Goal: Transaction & Acquisition: Purchase product/service

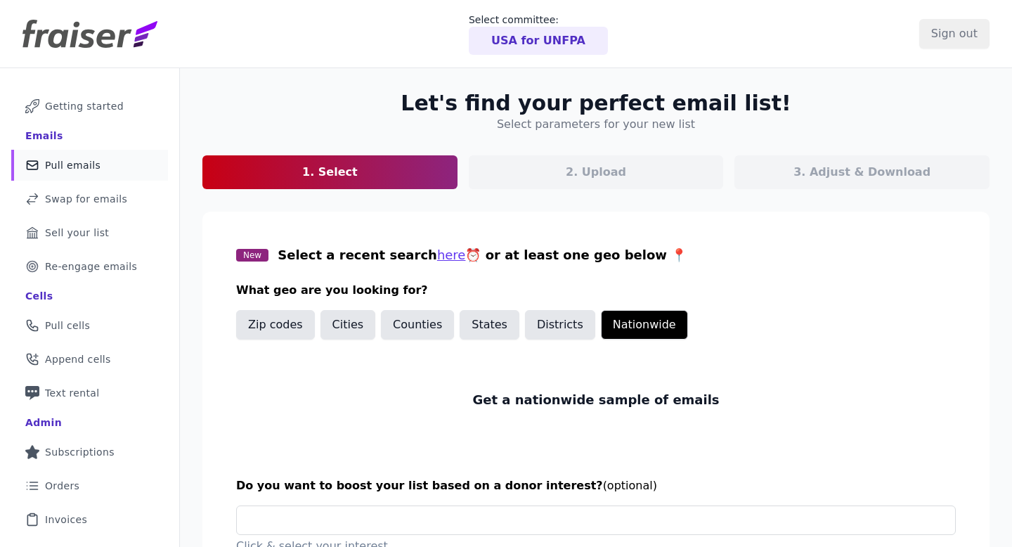
click at [561, 46] on p "USA for UNFPA" at bounding box center [538, 40] width 94 height 17
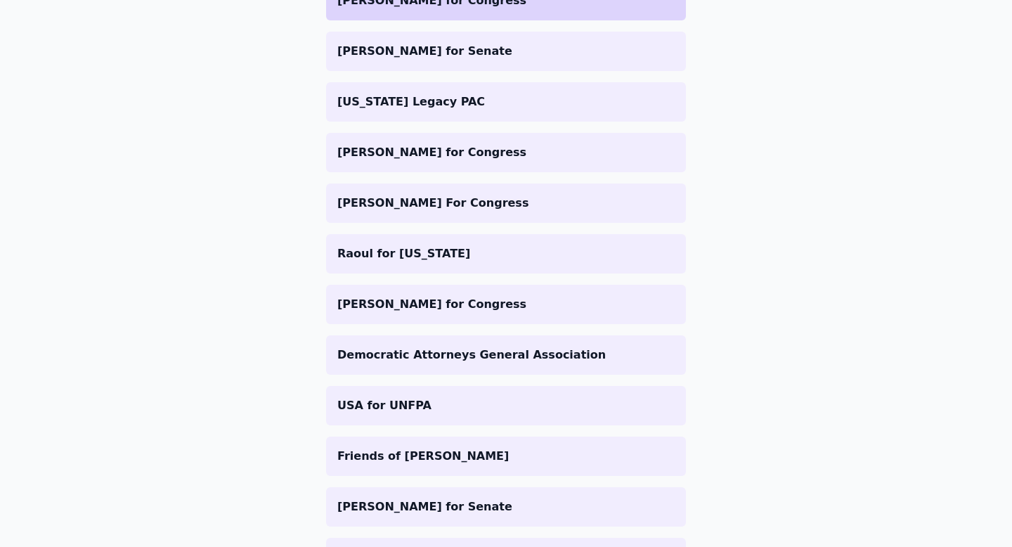
scroll to position [515, 0]
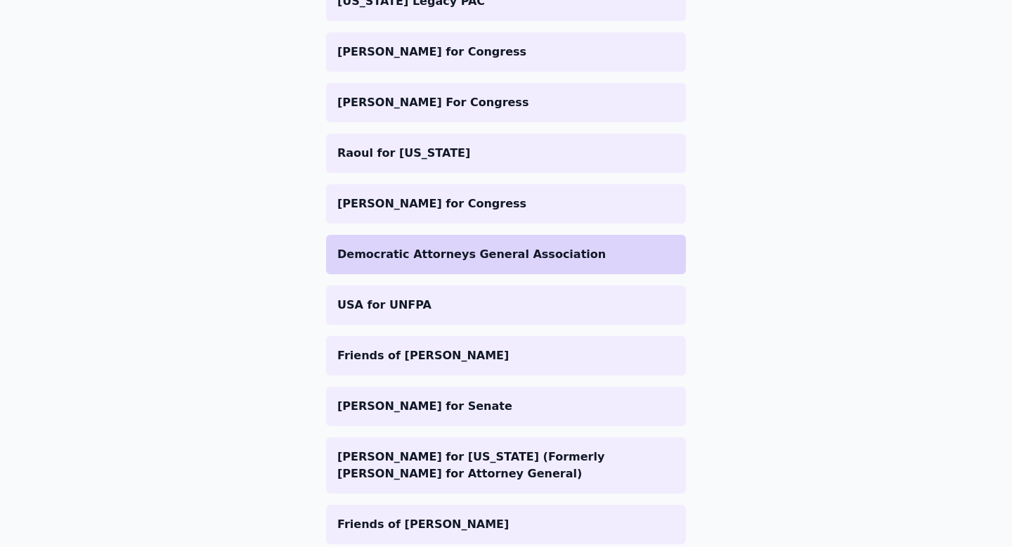
click at [477, 268] on li "Democratic Attorneys General Association" at bounding box center [506, 254] width 360 height 39
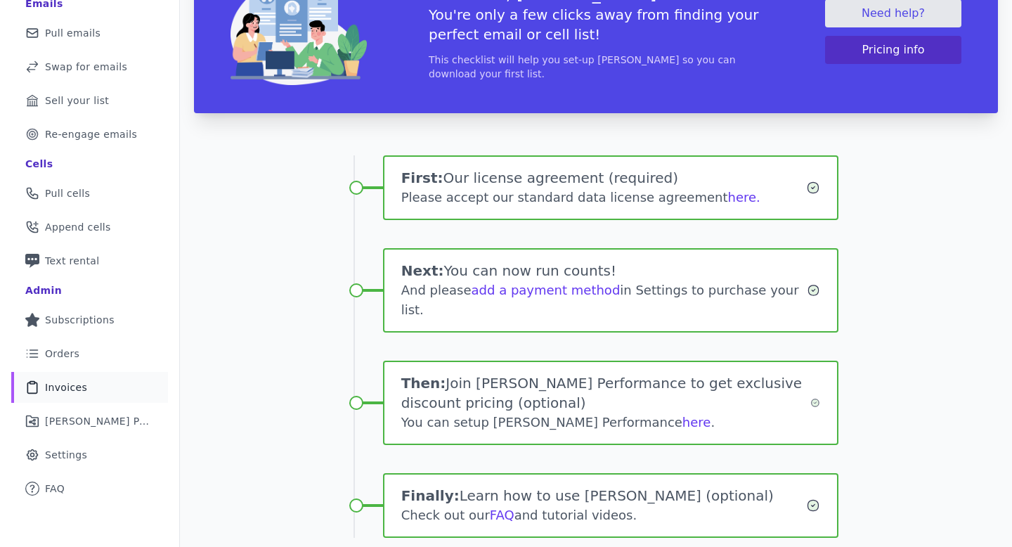
scroll to position [12, 0]
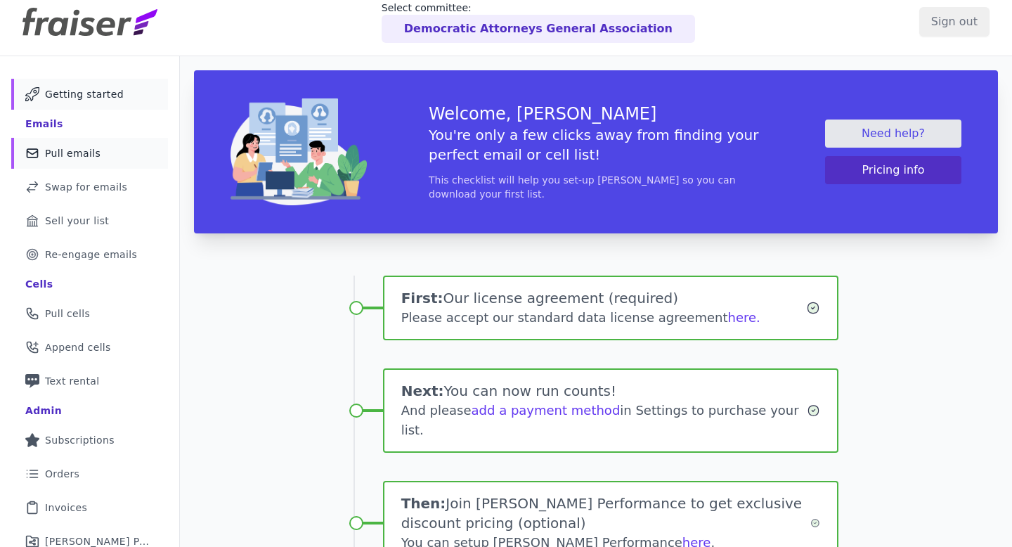
click at [72, 157] on span "Pull emails" at bounding box center [73, 153] width 56 height 14
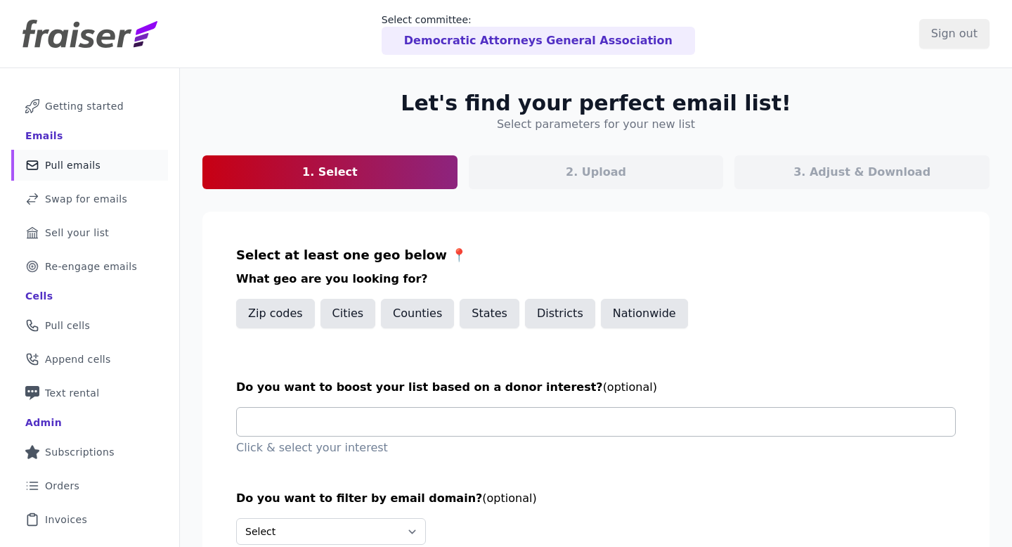
click at [524, 418] on input "text" at bounding box center [601, 422] width 707 height 28
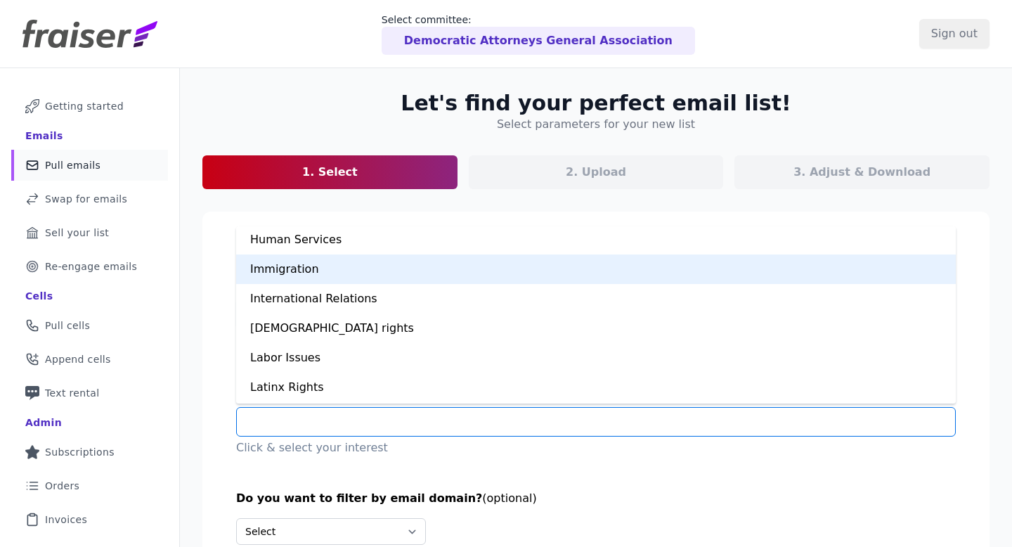
scroll to position [531, 0]
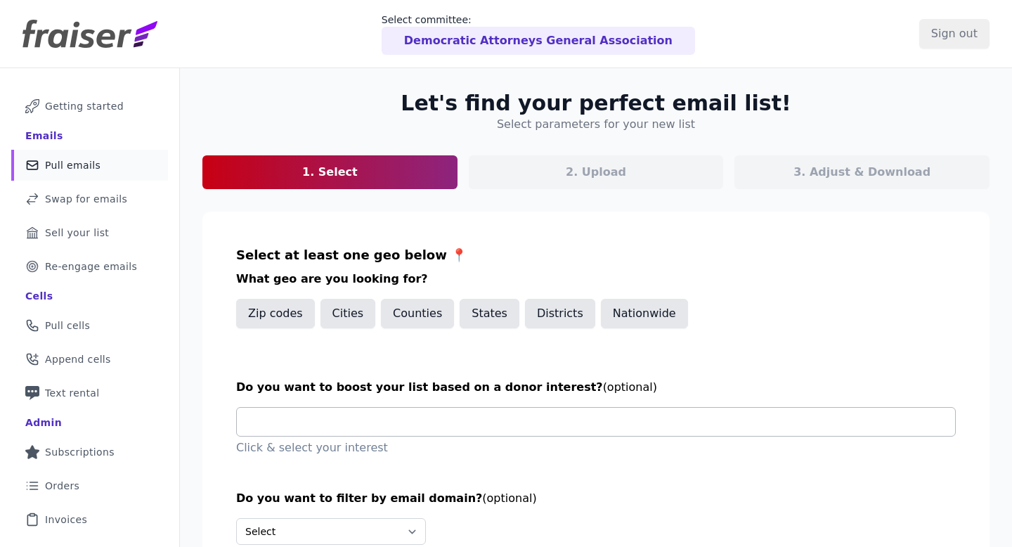
click at [475, 423] on input "text" at bounding box center [601, 422] width 707 height 28
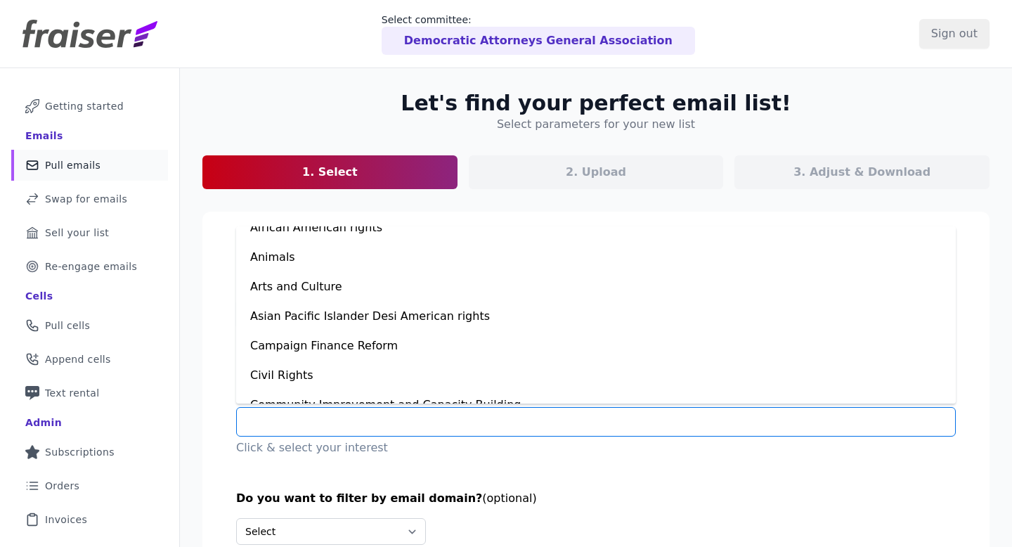
scroll to position [0, 0]
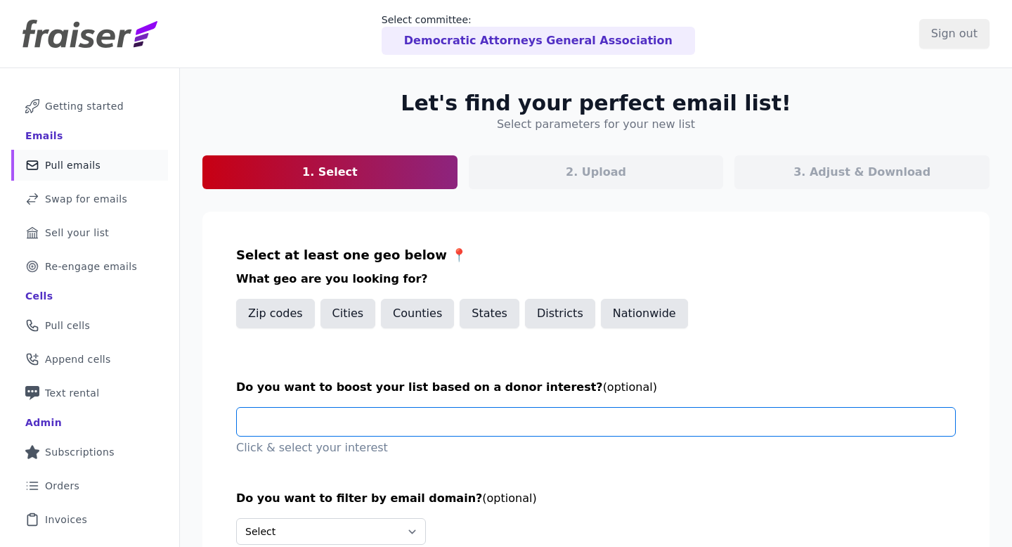
click at [519, 427] on input "text" at bounding box center [601, 422] width 707 height 28
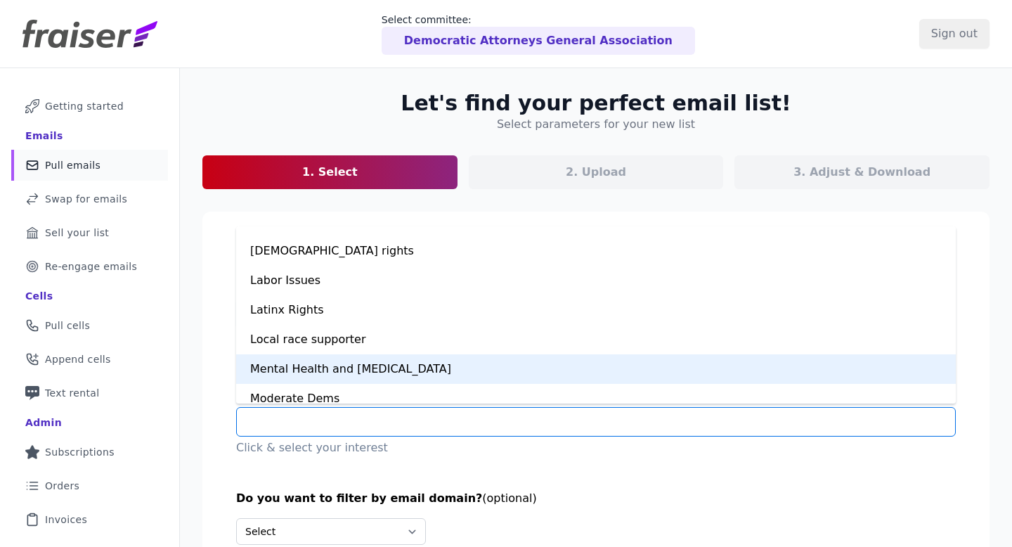
scroll to position [591, 0]
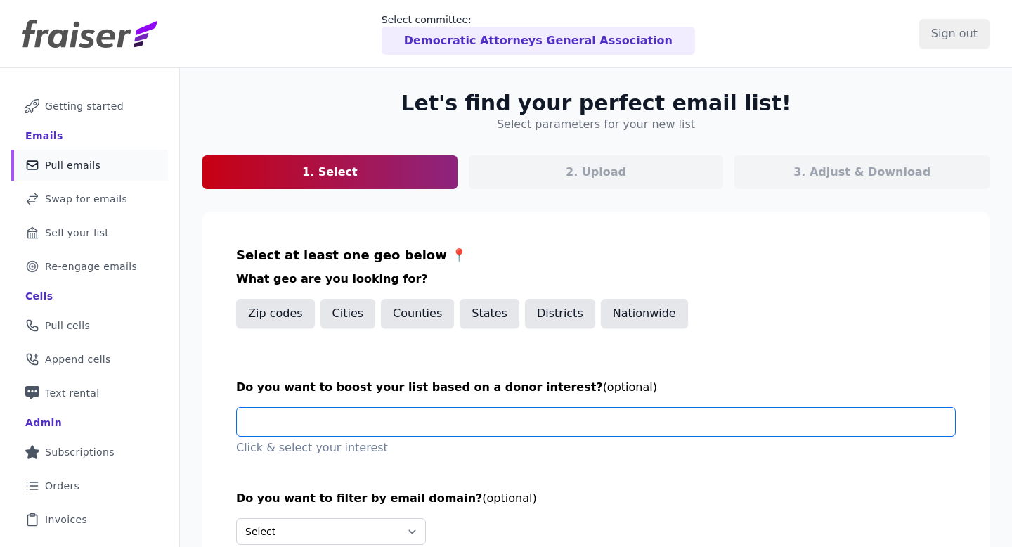
click at [401, 421] on input "text" at bounding box center [601, 422] width 707 height 28
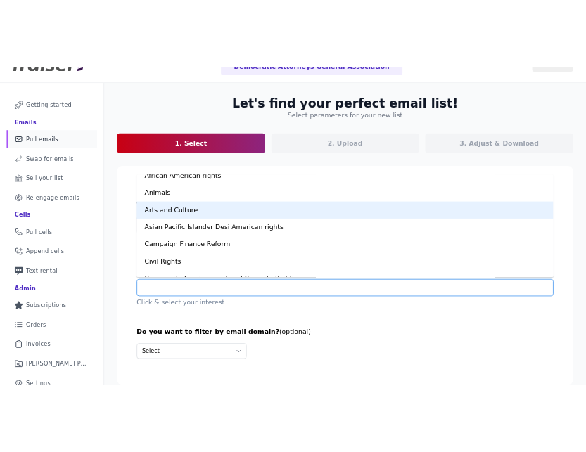
scroll to position [0, 0]
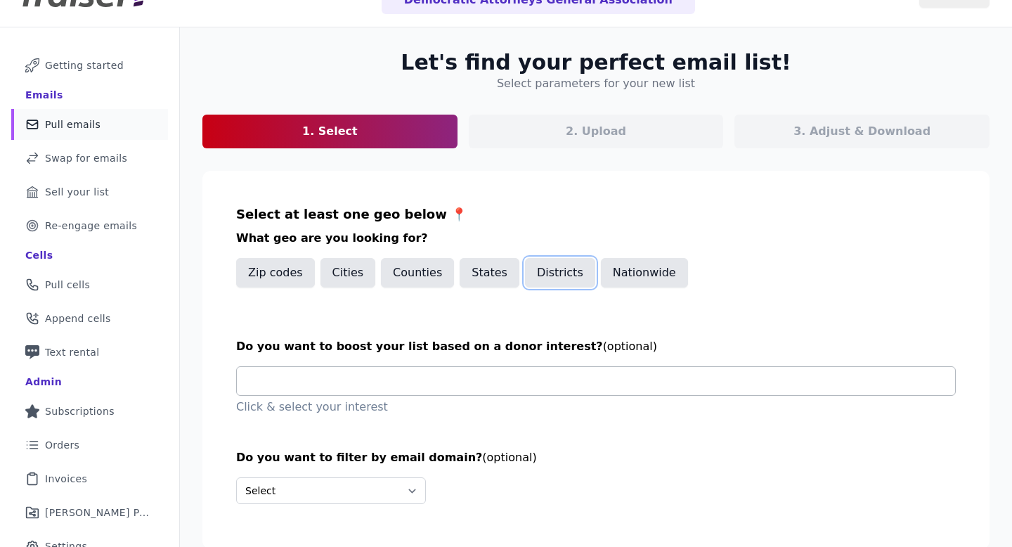
click at [531, 276] on button "Districts" at bounding box center [560, 273] width 70 height 30
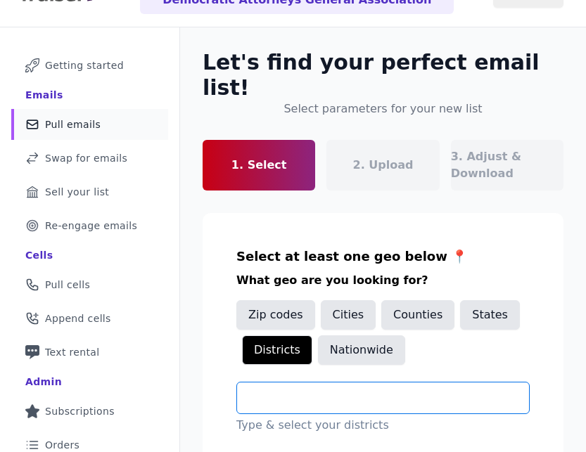
click at [338, 389] on input "text" at bounding box center [388, 397] width 281 height 17
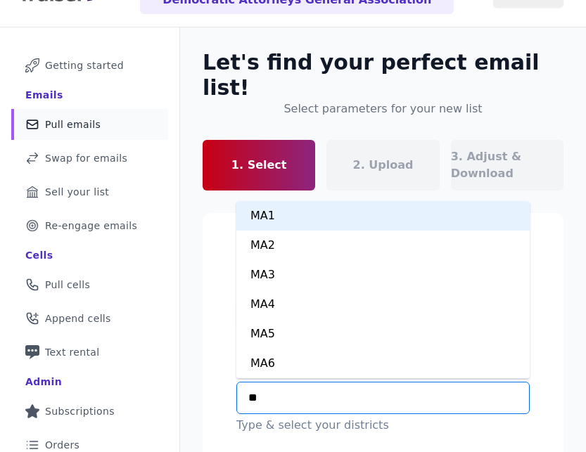
type input "***"
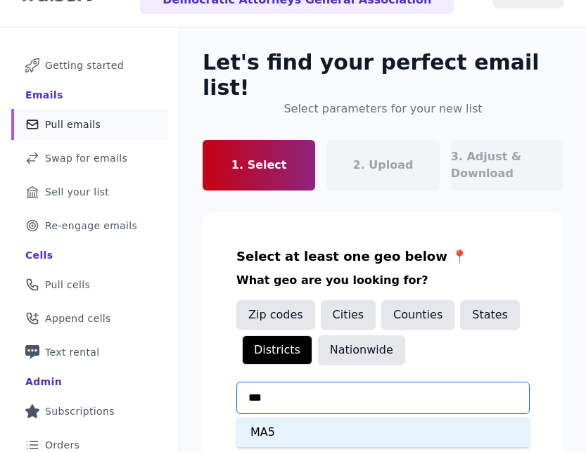
click at [306, 418] on div "MA5" at bounding box center [382, 433] width 293 height 30
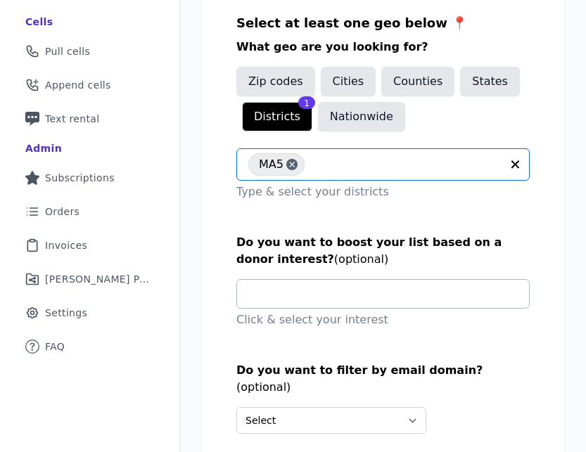
scroll to position [309, 0]
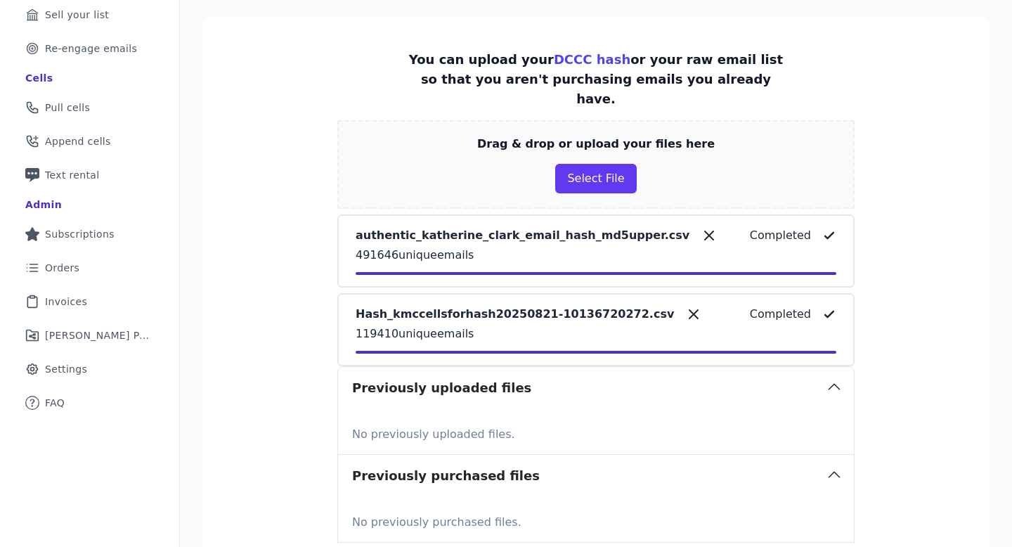
scroll to position [357, 0]
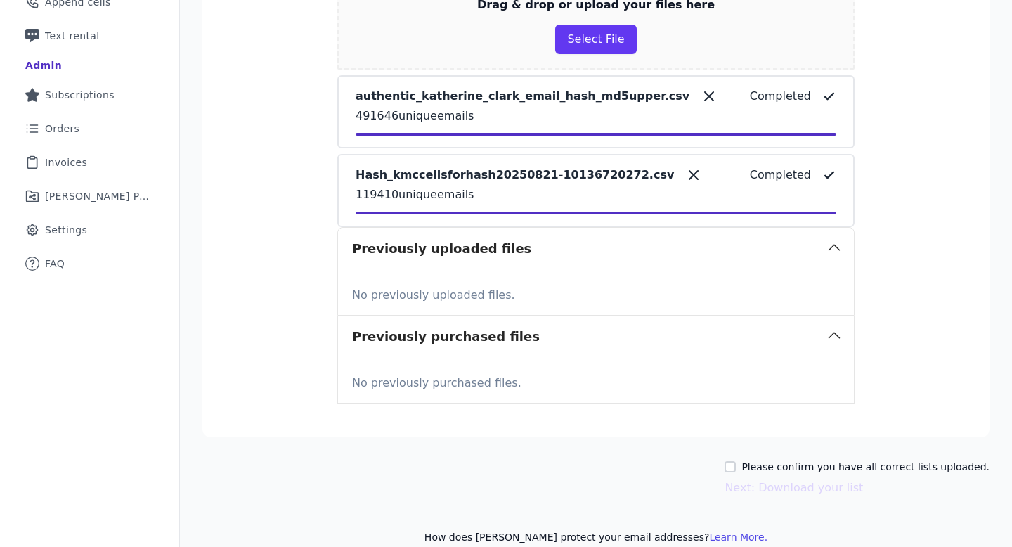
click at [585, 451] on div "Please confirm you have all correct lists uploaded." at bounding box center [857, 467] width 265 height 14
click at [585, 451] on input "Please confirm you have all correct lists uploaded." at bounding box center [730, 466] width 11 height 11
checkbox input "true"
click at [585, 451] on button "Next: Download your list" at bounding box center [794, 487] width 138 height 17
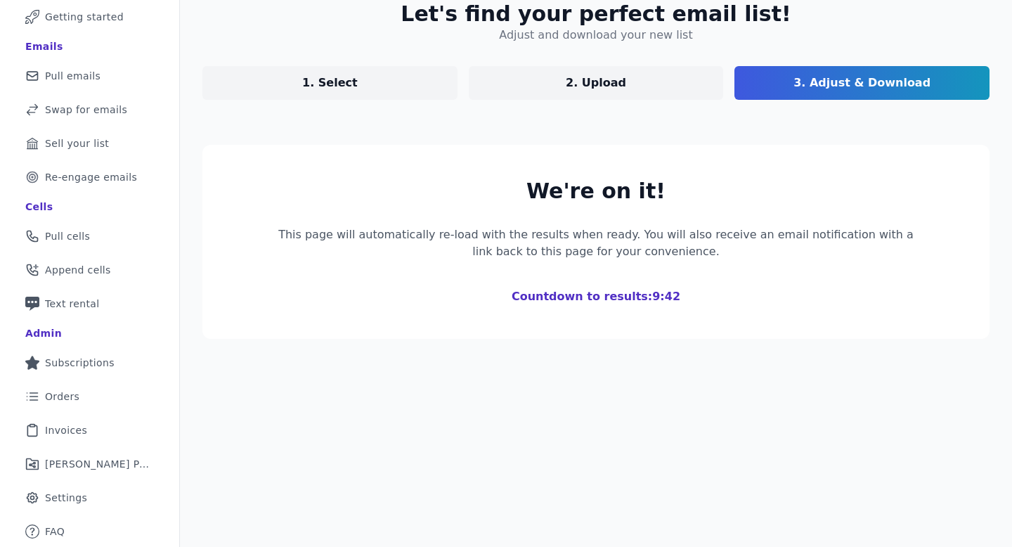
scroll to position [262, 0]
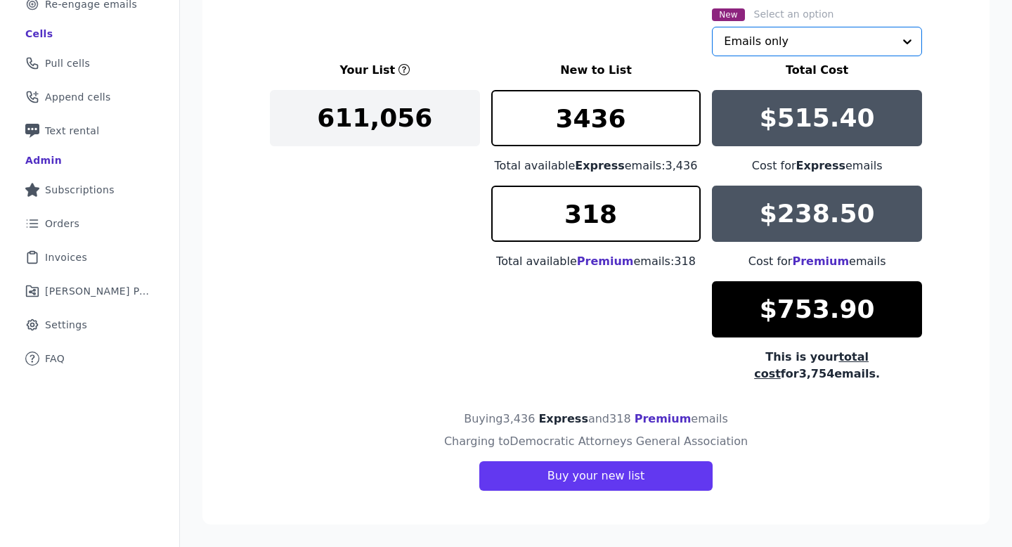
click at [585, 41] on input "text" at bounding box center [808, 41] width 169 height 28
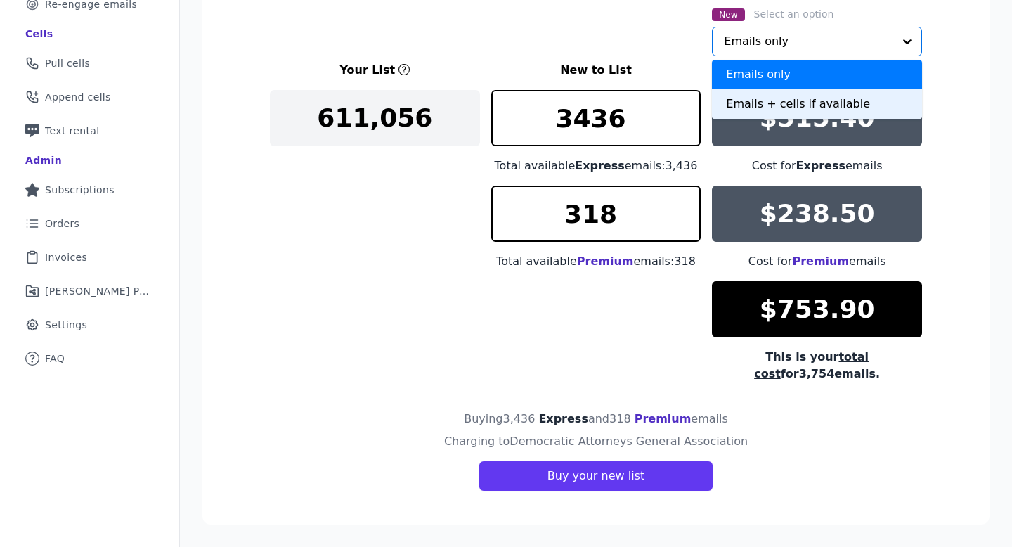
click at [585, 101] on div "Emails + cells if available" at bounding box center [817, 104] width 210 height 30
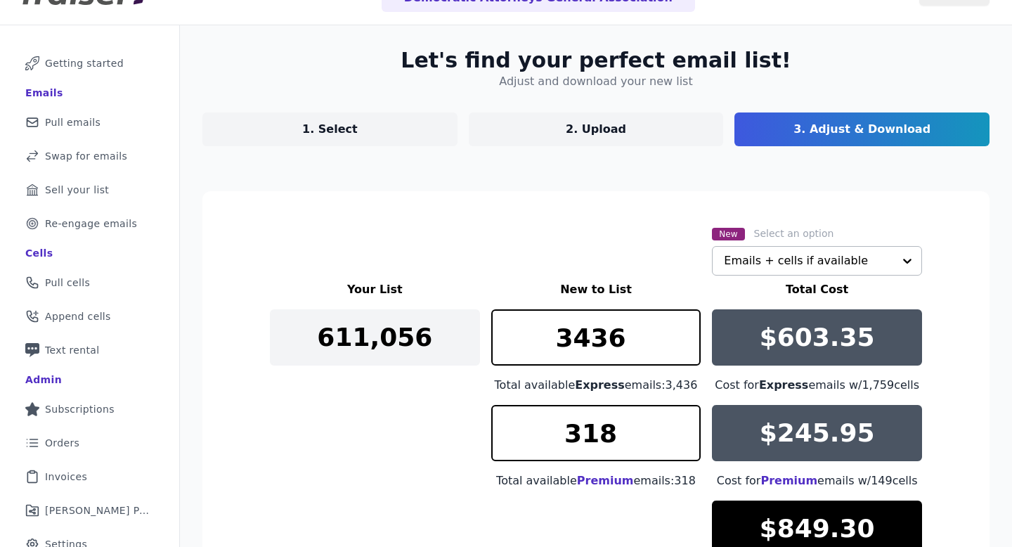
scroll to position [0, 0]
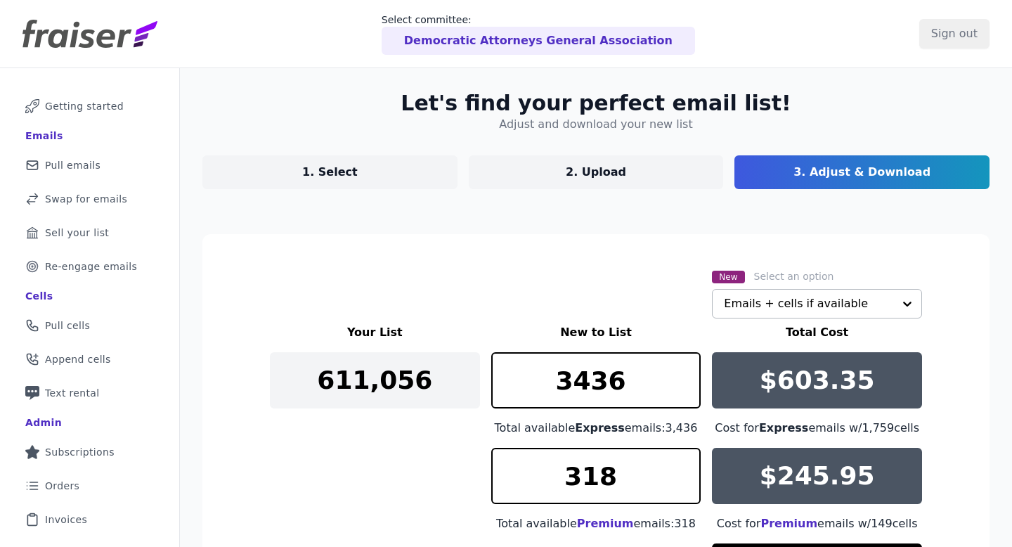
click at [553, 39] on p "Democratic Attorneys General Association" at bounding box center [538, 40] width 269 height 17
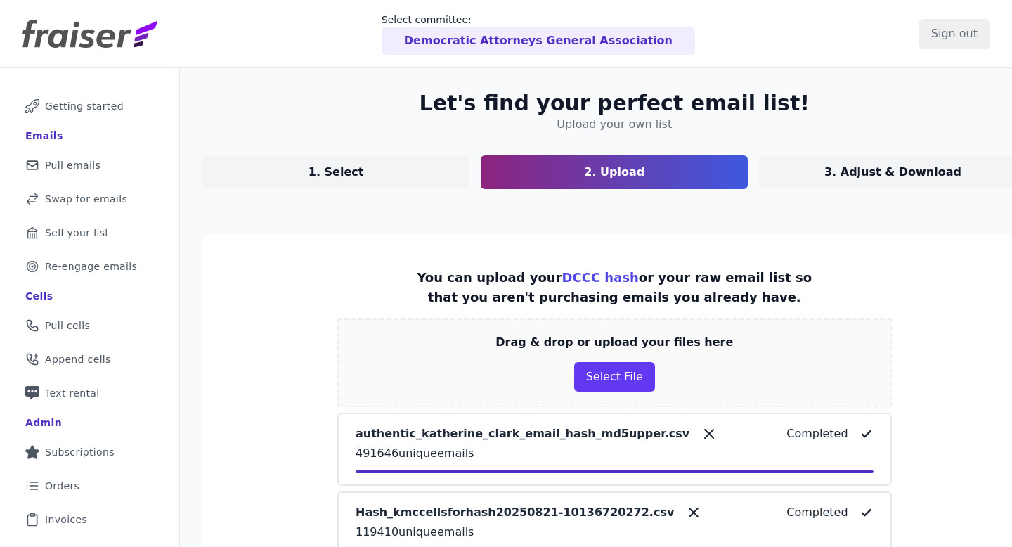
click at [585, 439] on icon at bounding box center [709, 433] width 17 height 17
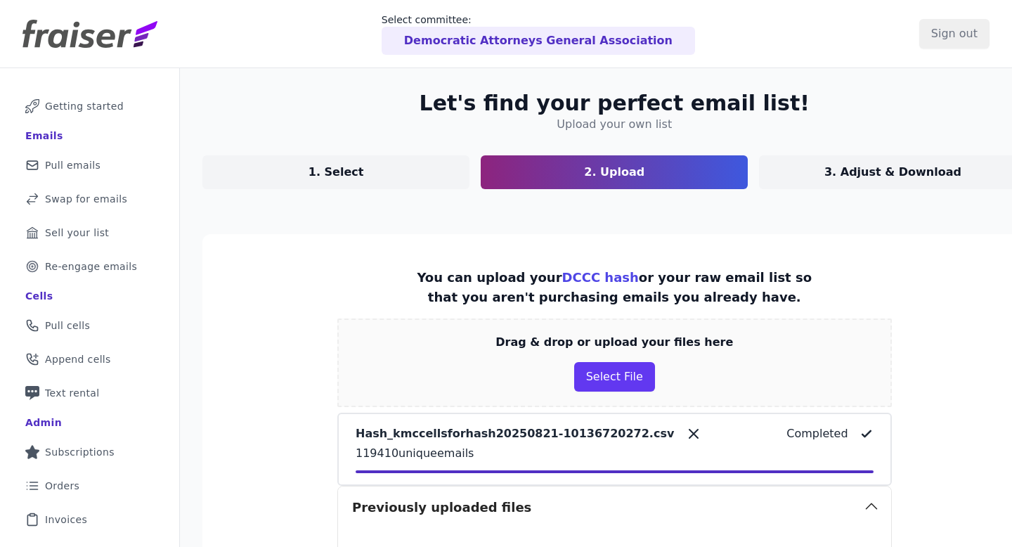
click at [585, 434] on icon at bounding box center [693, 433] width 17 height 17
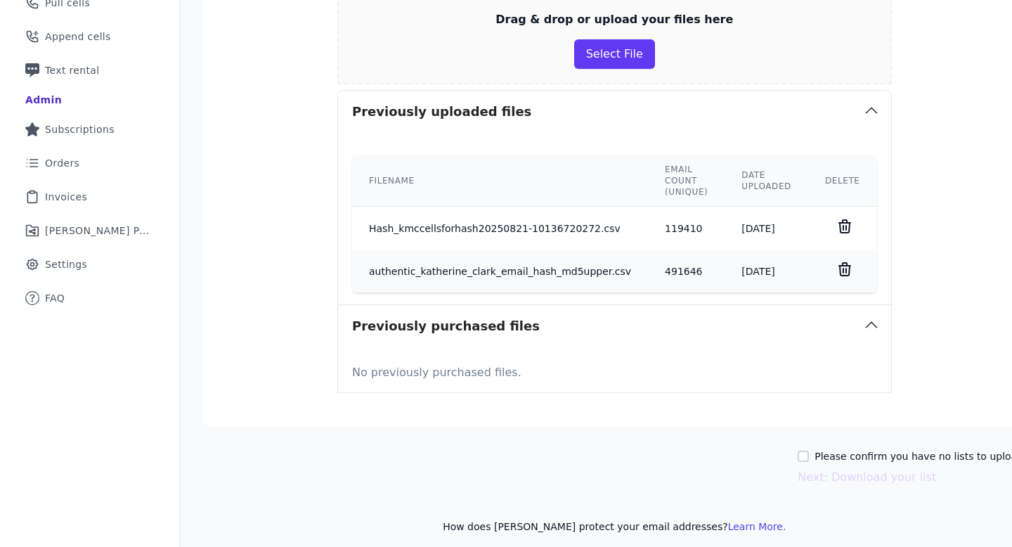
scroll to position [332, 0]
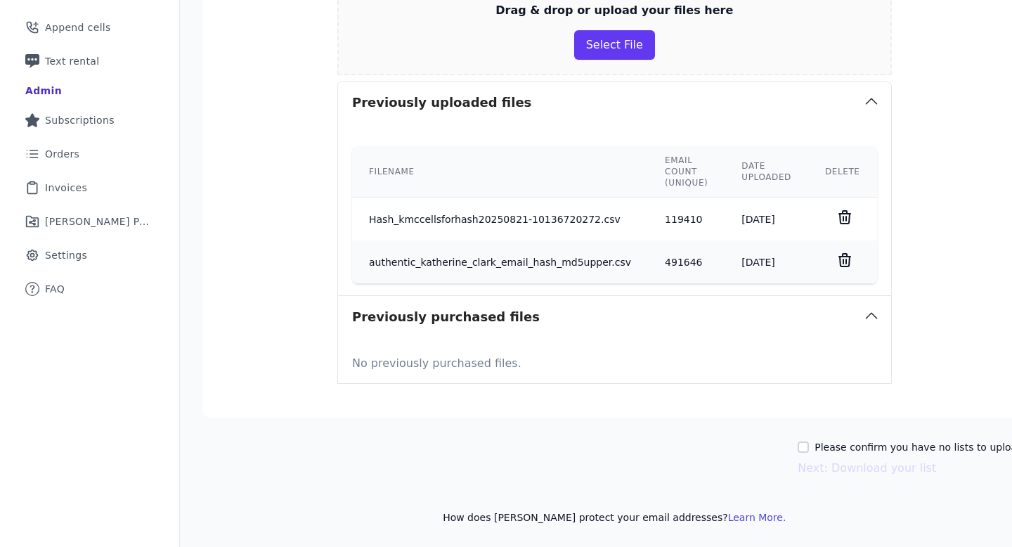
click at [585, 219] on icon at bounding box center [845, 217] width 17 height 17
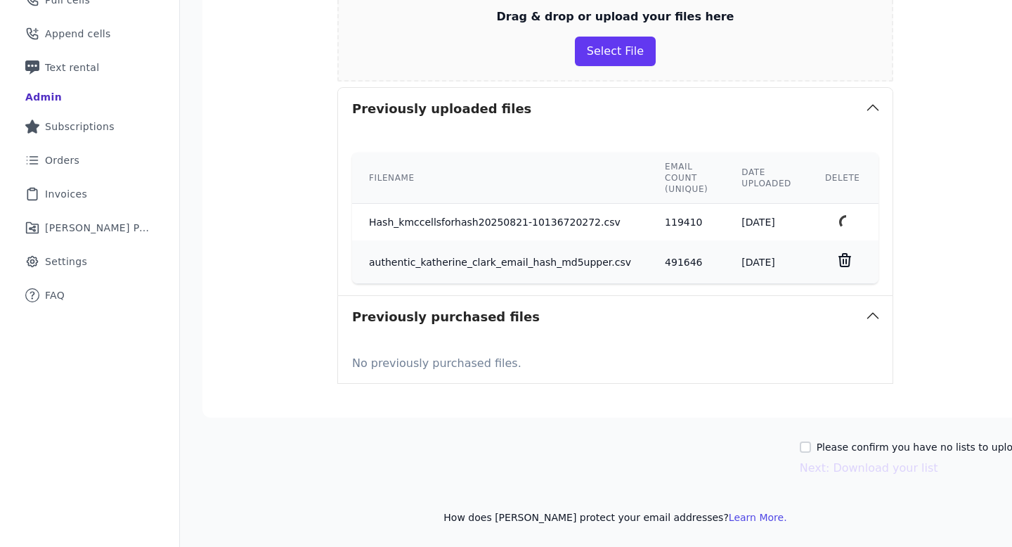
scroll to position [289, 0]
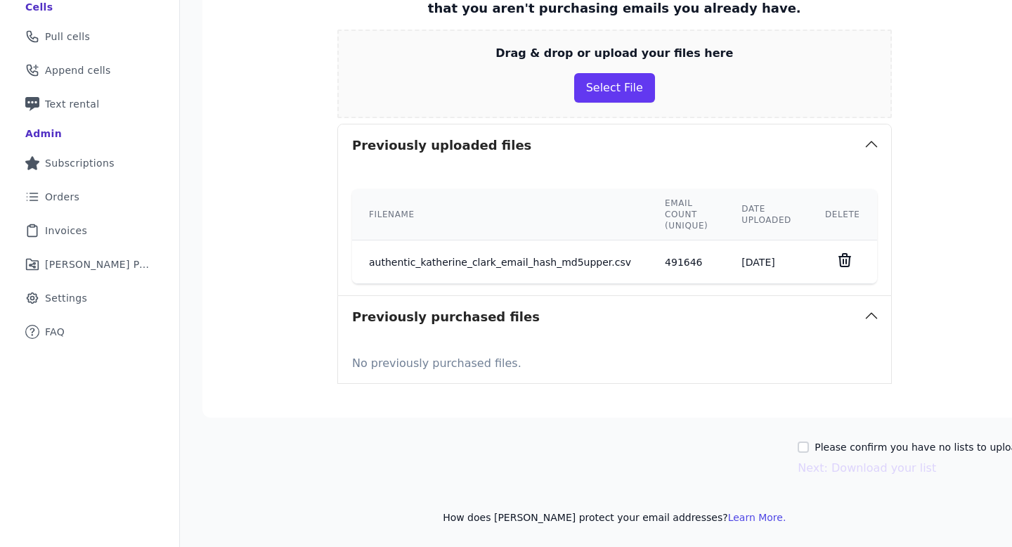
click at [585, 256] on icon at bounding box center [844, 260] width 11 height 13
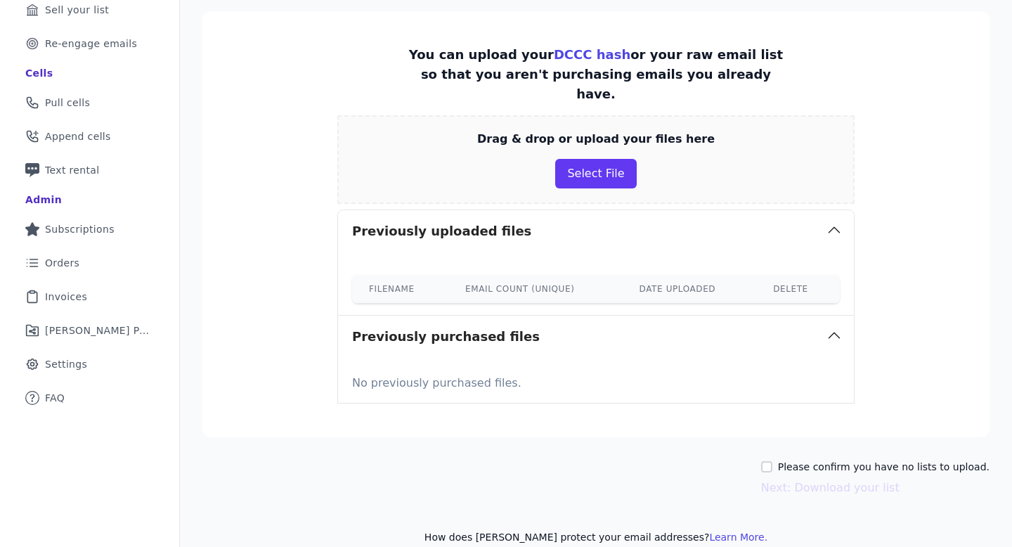
scroll to position [0, 0]
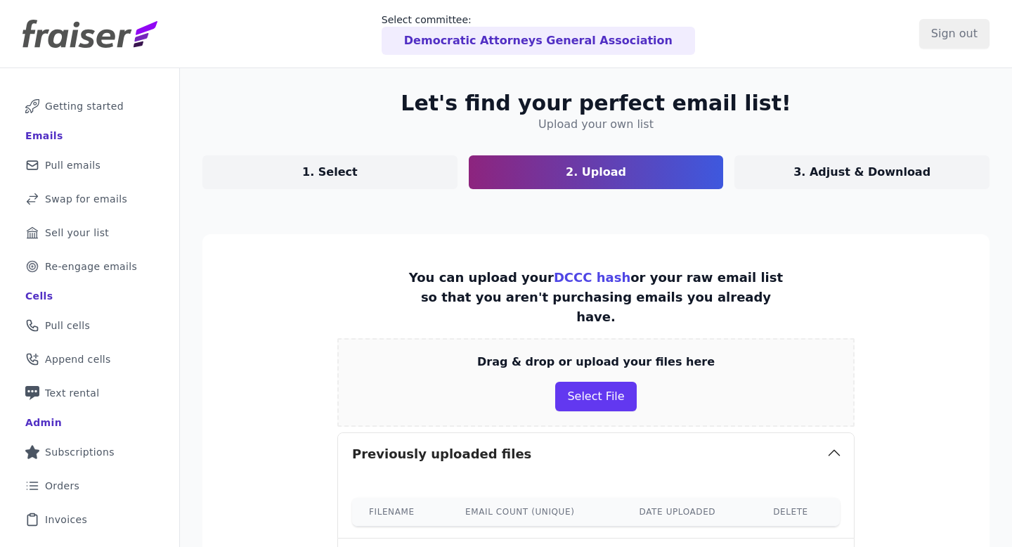
click at [519, 37] on p "Democratic Attorneys General Association" at bounding box center [538, 40] width 269 height 17
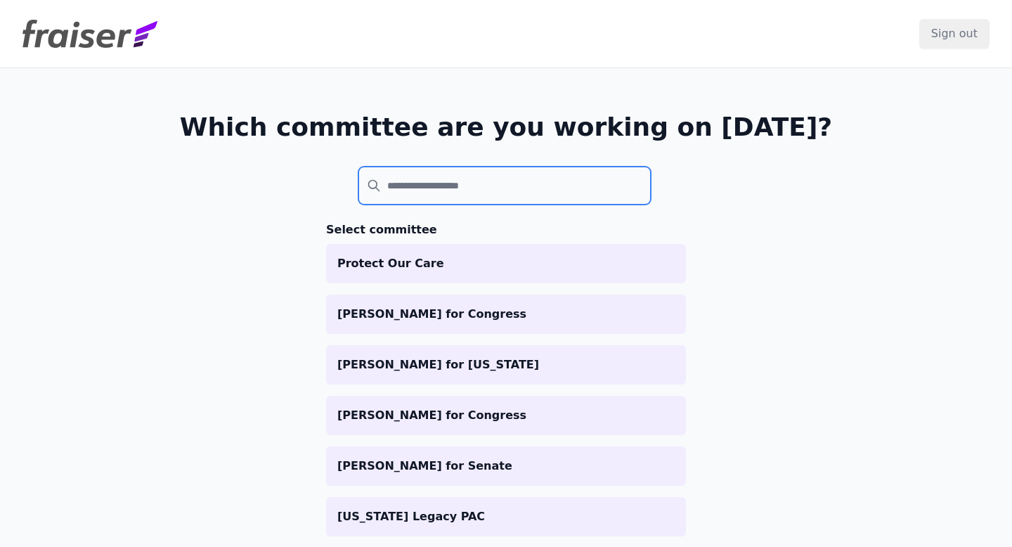
click at [498, 183] on input "search" at bounding box center [505, 186] width 292 height 38
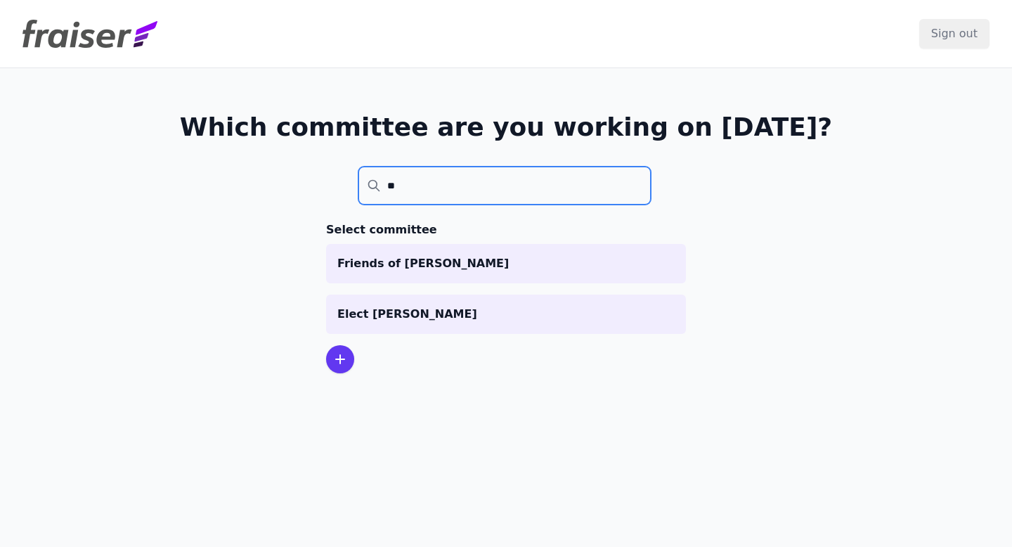
type input "*"
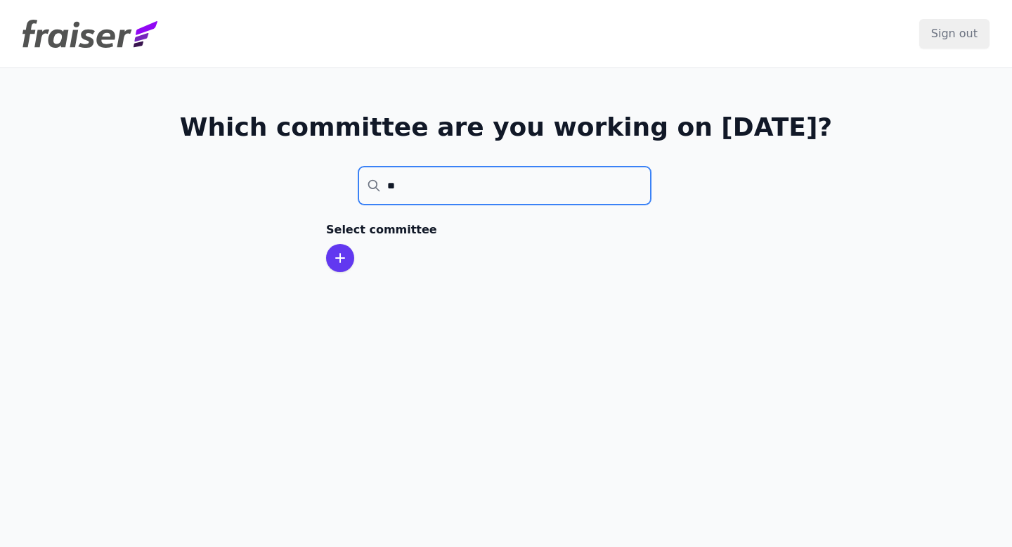
type input "*"
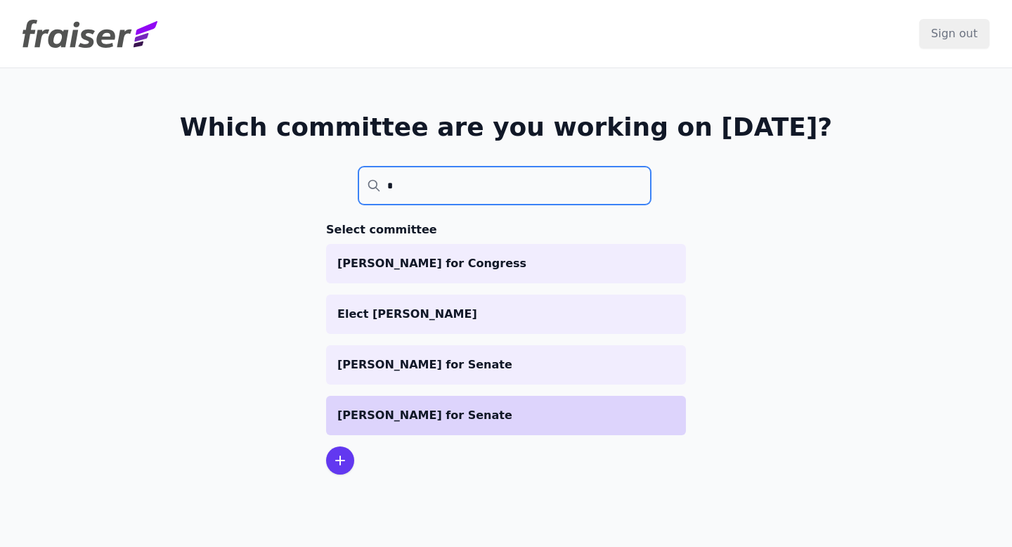
type input "*"
click at [392, 401] on li "[PERSON_NAME] for Senate" at bounding box center [506, 415] width 360 height 39
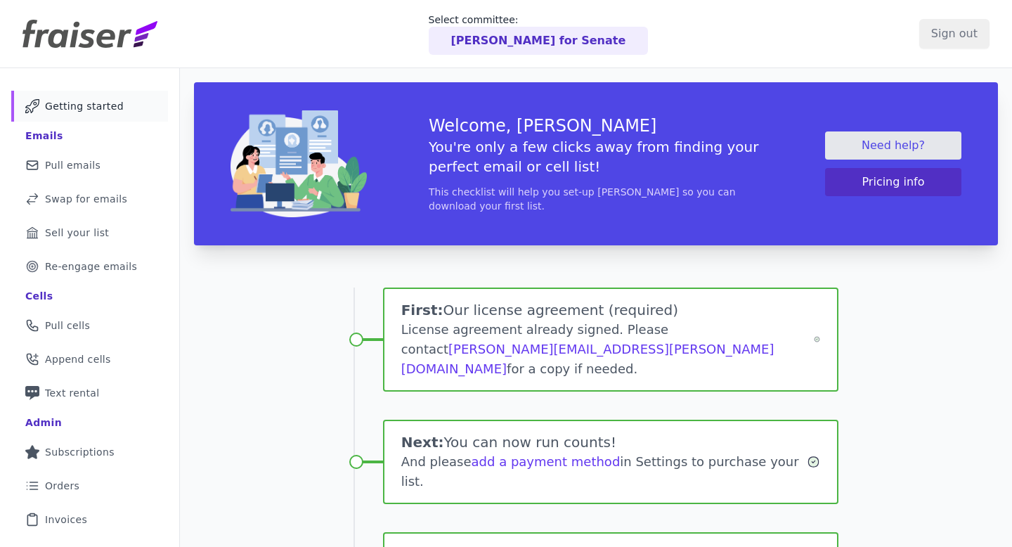
click at [103, 146] on div "Emails" at bounding box center [89, 135] width 129 height 22
click at [100, 161] on link "Mail Icon Outline of a mail envelope Pull emails" at bounding box center [89, 165] width 157 height 31
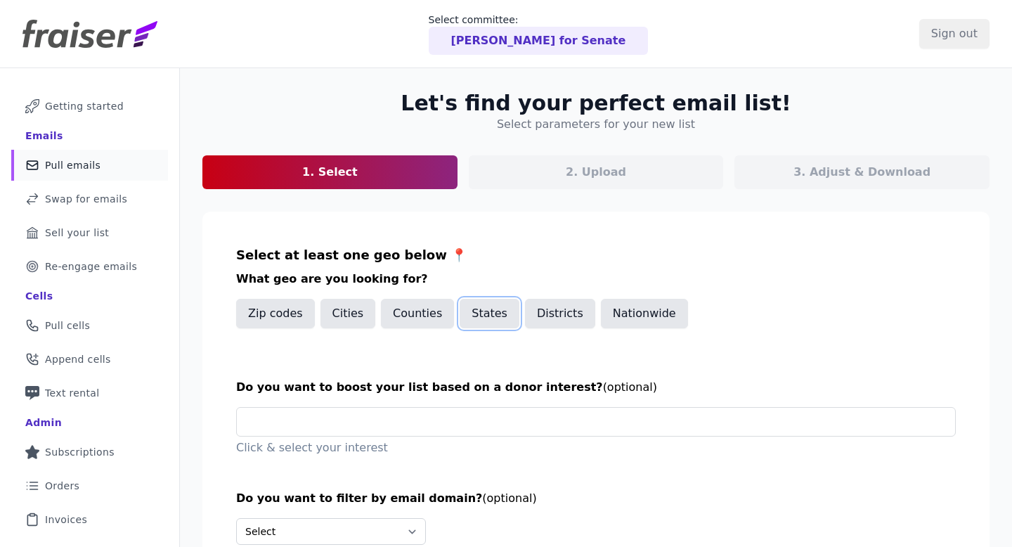
click at [499, 316] on button "States" at bounding box center [490, 314] width 60 height 30
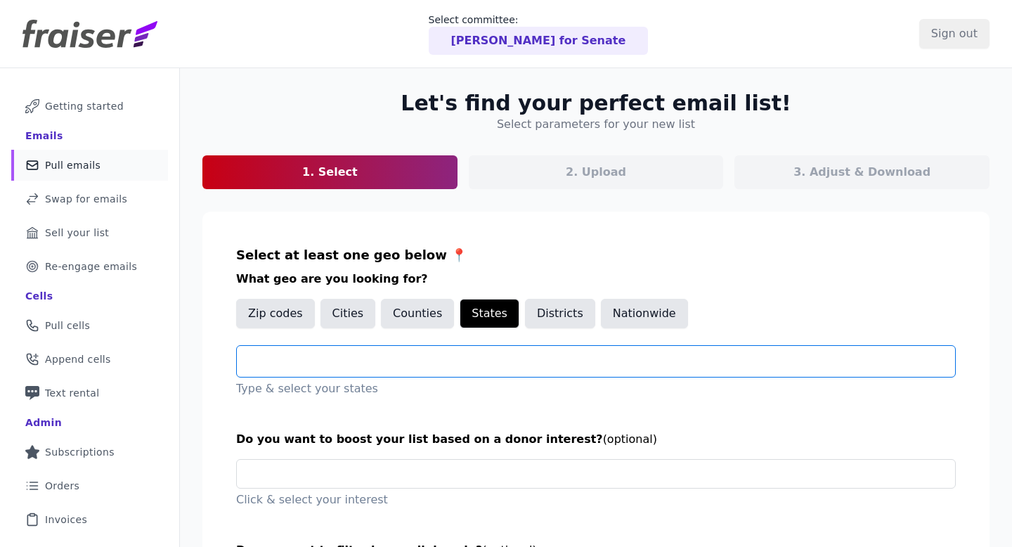
click at [499, 360] on input "text" at bounding box center [601, 361] width 707 height 17
type input "***"
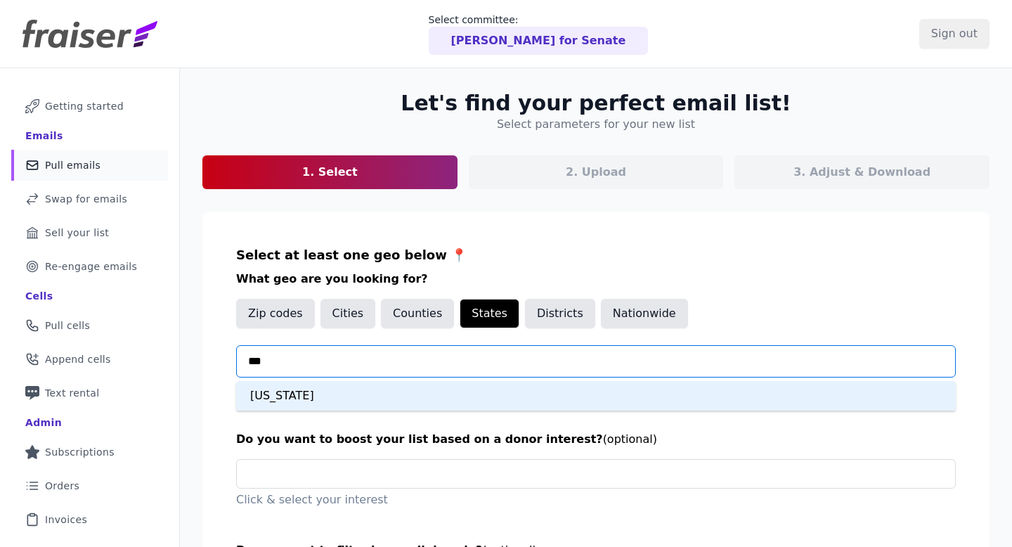
click at [479, 396] on div "Wisconsin" at bounding box center [596, 396] width 720 height 30
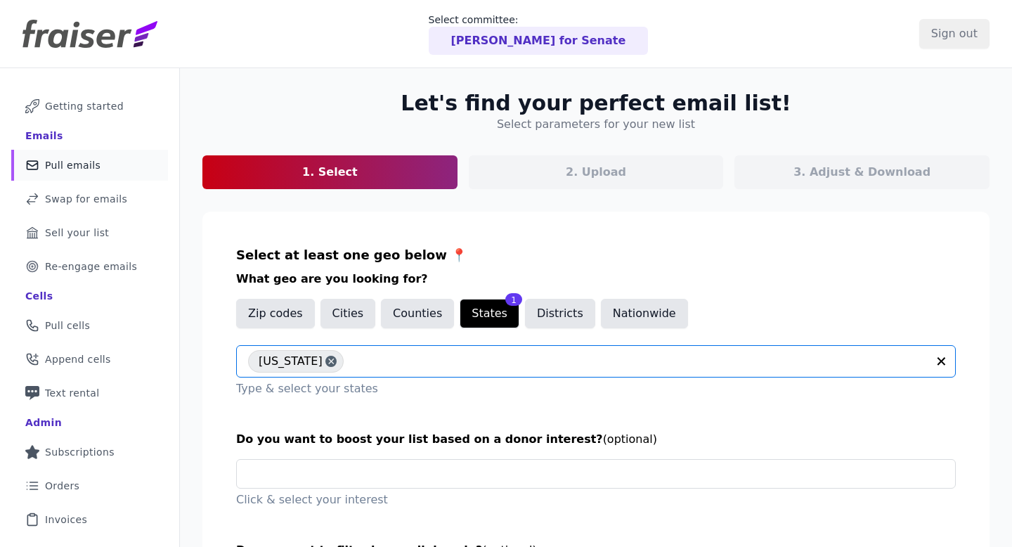
scroll to position [146, 0]
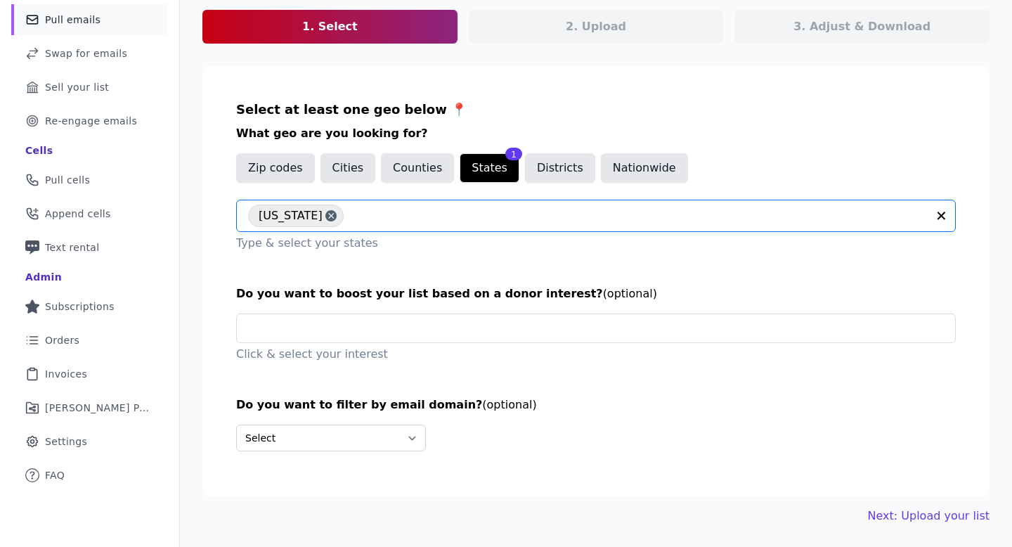
click at [906, 528] on div "Let's find your perfect email list! Select parameters for your new list 1. Sele…" at bounding box center [596, 235] width 832 height 624
click at [901, 517] on link "Next: Upload your list" at bounding box center [929, 516] width 122 height 17
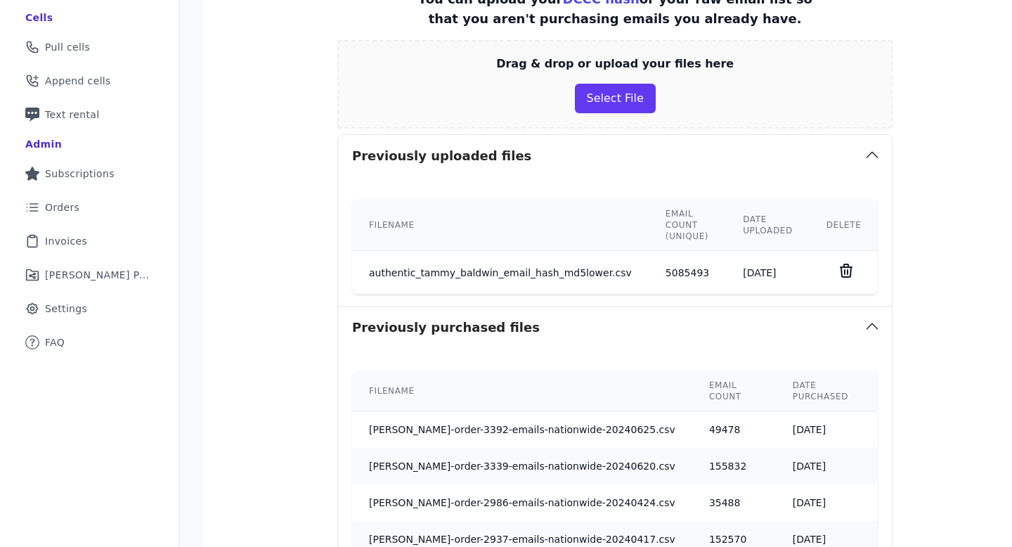
scroll to position [209, 0]
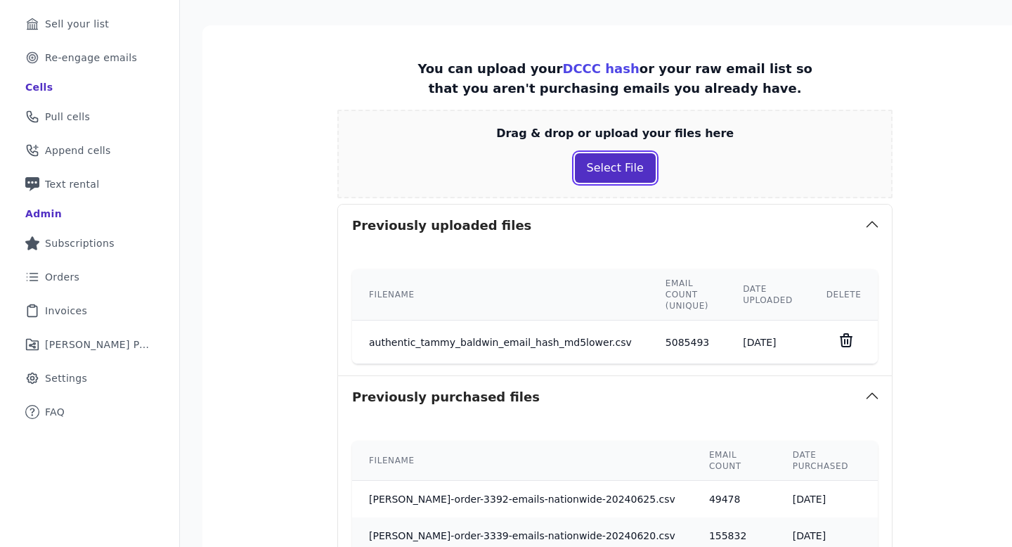
click at [594, 172] on button "Select File" at bounding box center [615, 168] width 81 height 30
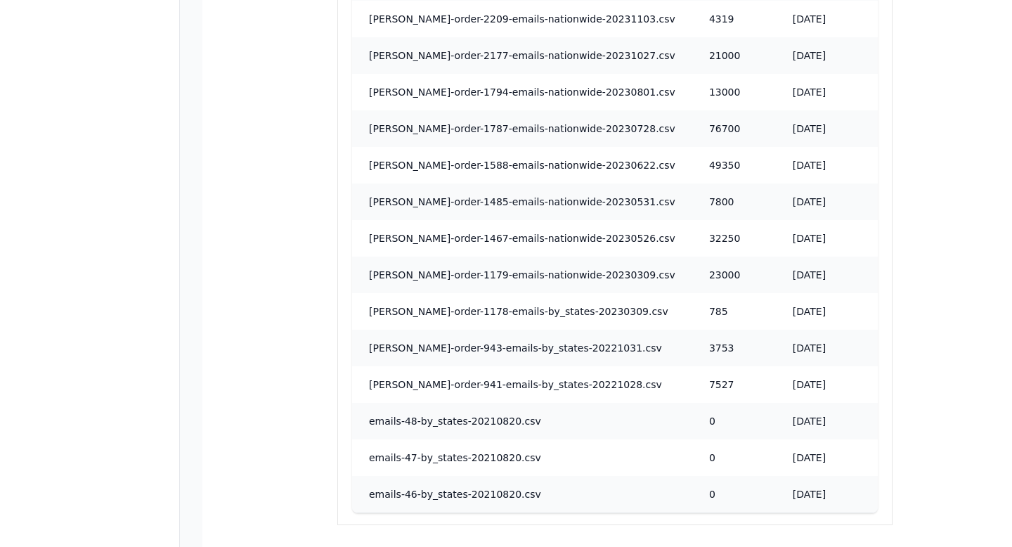
scroll to position [1111, 0]
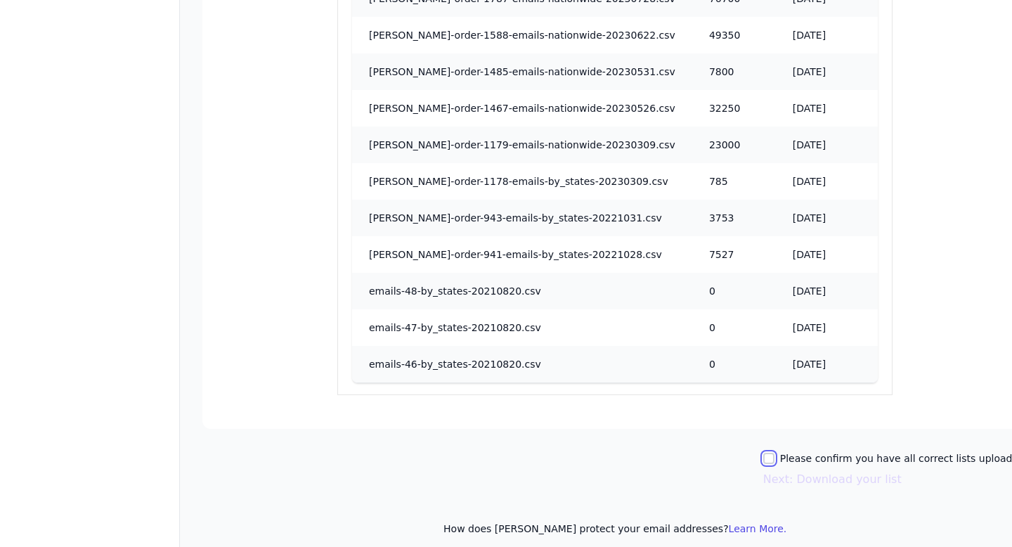
click at [763, 453] on input "Please confirm you have all correct lists uploaded." at bounding box center [768, 458] width 11 height 11
checkbox input "true"
click at [776, 471] on button "Next: Download your list" at bounding box center [832, 479] width 138 height 17
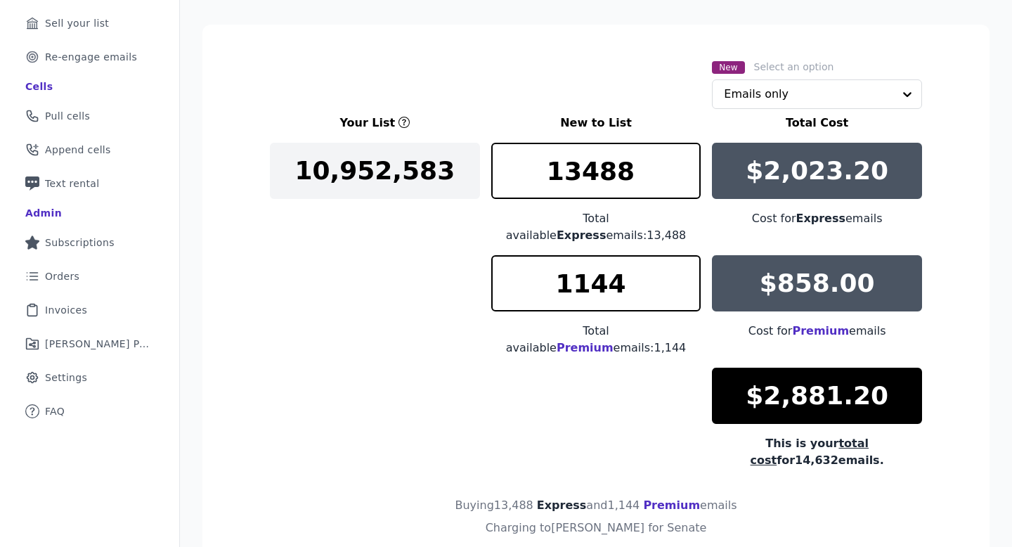
scroll to position [262, 0]
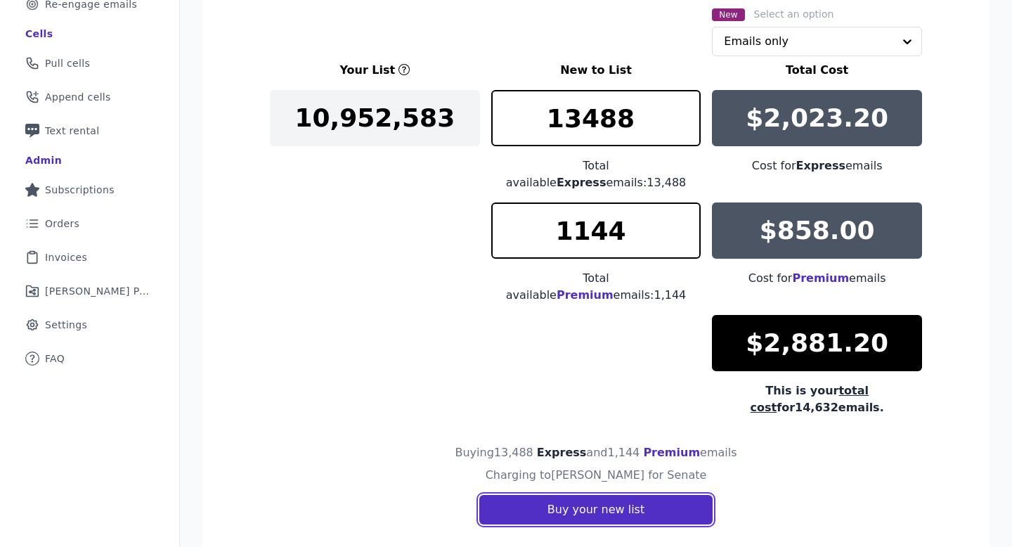
click at [569, 495] on button "Buy your new list" at bounding box center [595, 510] width 233 height 30
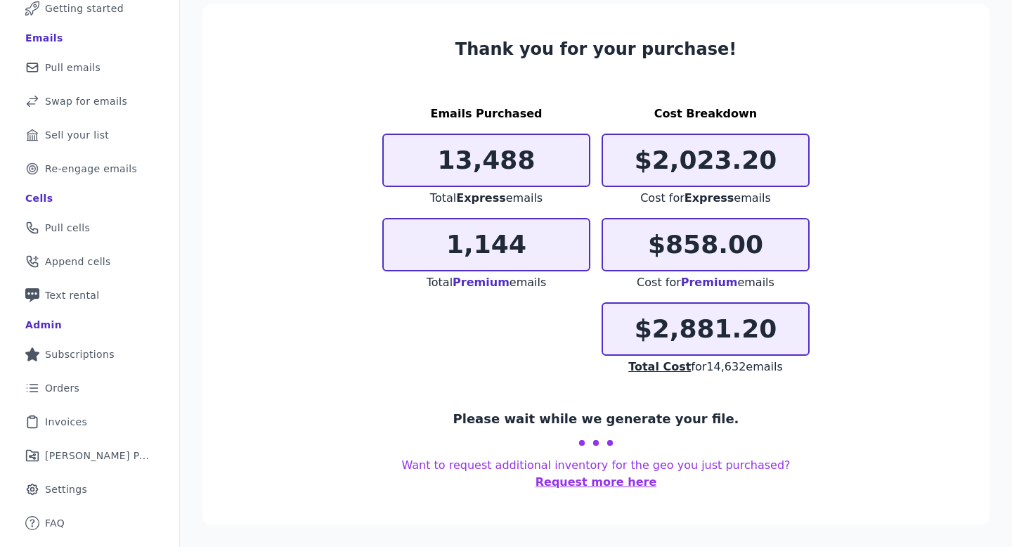
scroll to position [89, 0]
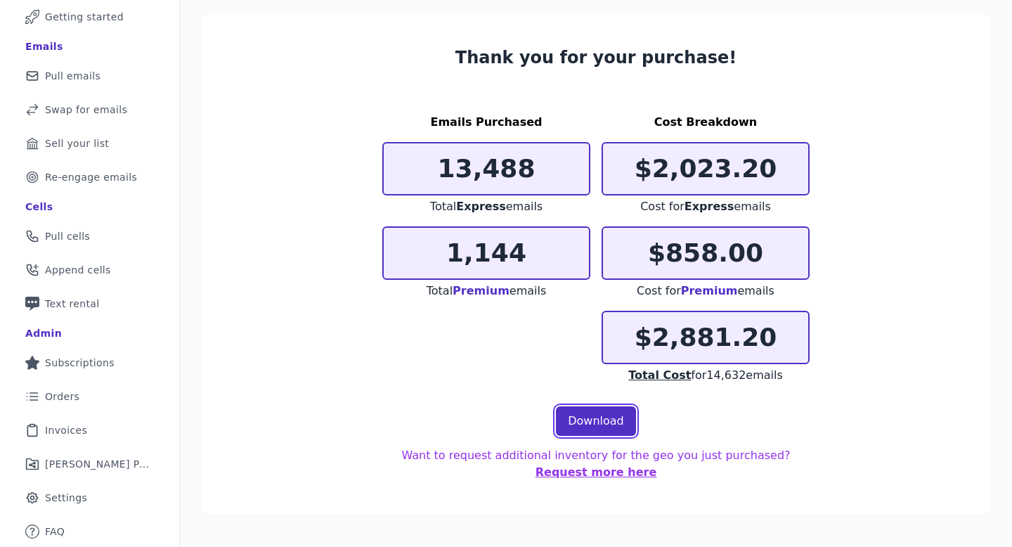
click at [602, 416] on link "Download" at bounding box center [596, 421] width 80 height 30
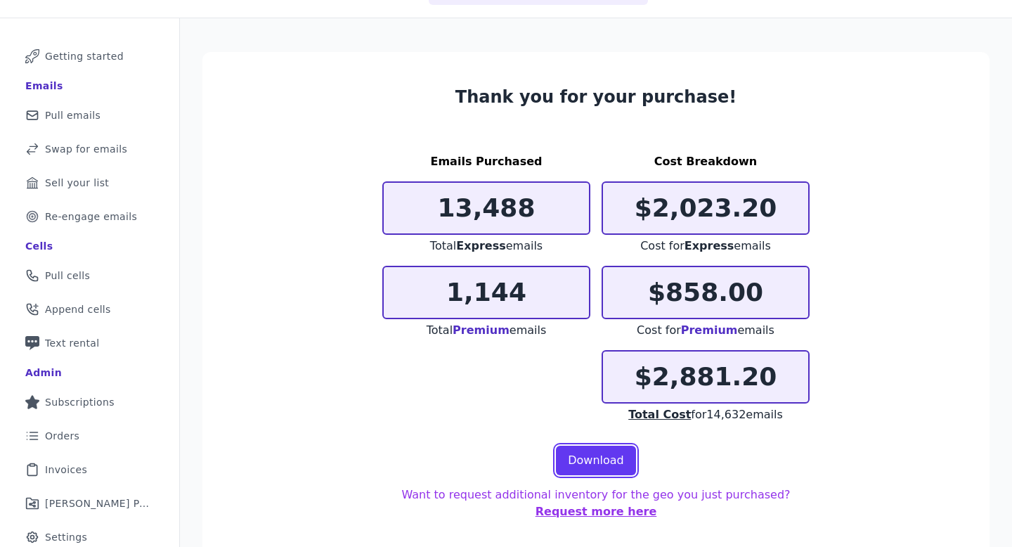
scroll to position [41, 0]
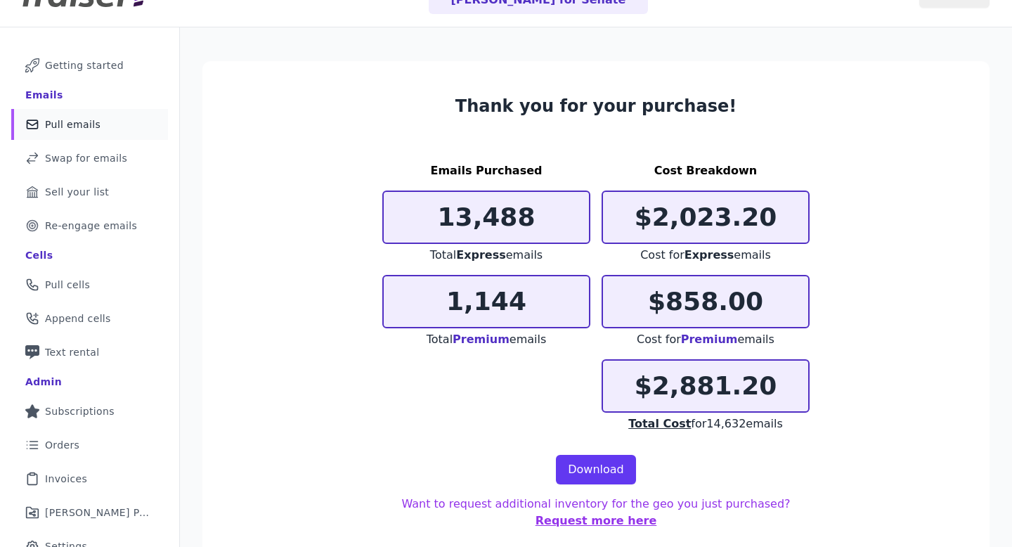
click at [129, 124] on link "Mail Icon Outline of a mail envelope Pull emails" at bounding box center [89, 124] width 157 height 31
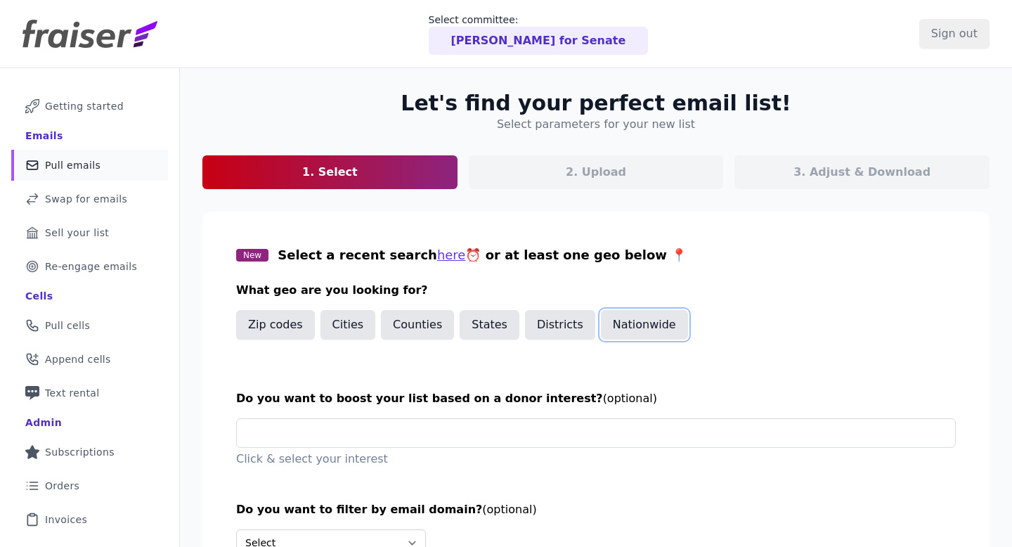
click at [621, 324] on button "Nationwide" at bounding box center [644, 325] width 87 height 30
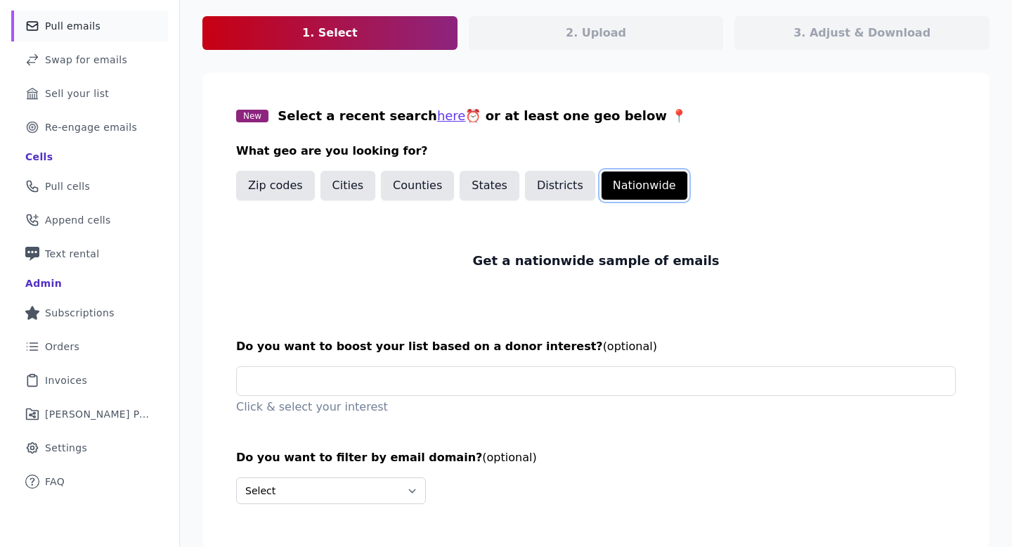
scroll to position [192, 0]
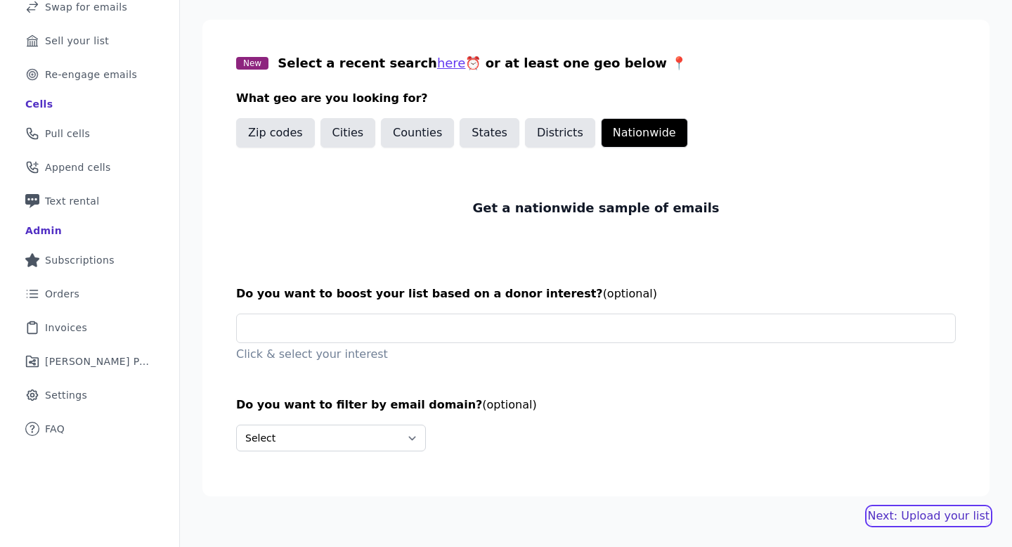
click at [893, 509] on link "Next: Upload your list" at bounding box center [929, 516] width 122 height 17
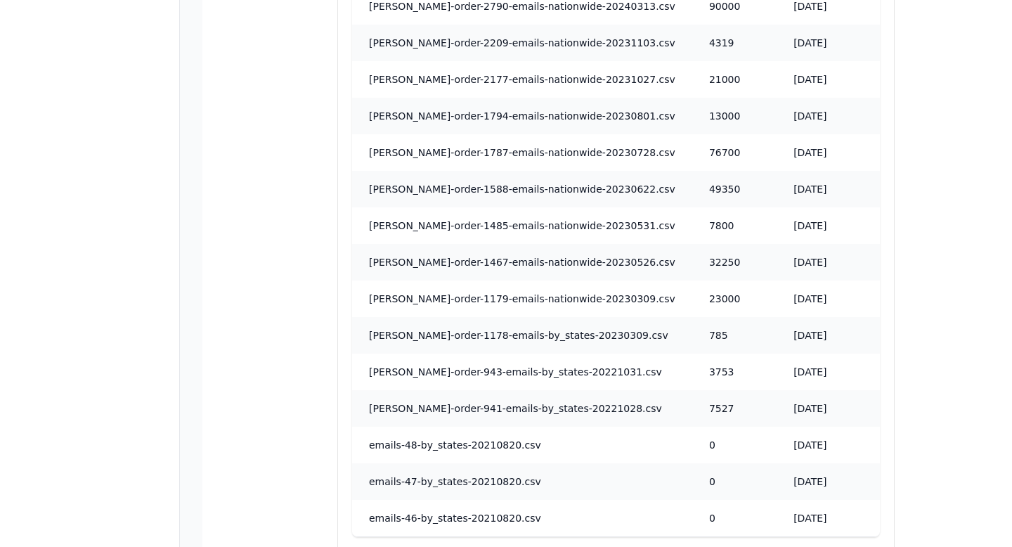
scroll to position [1118, 0]
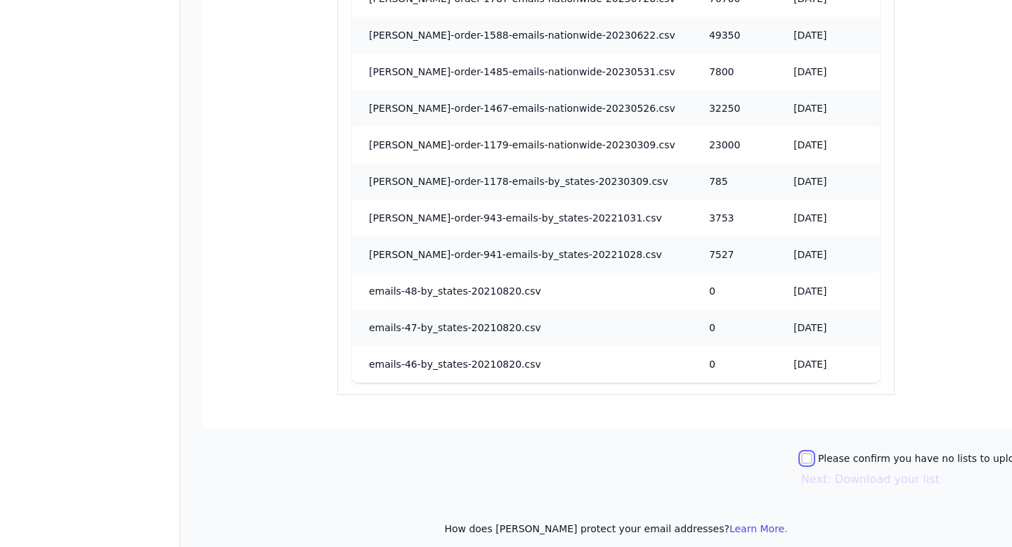
click at [801, 453] on input "Please confirm you have no lists to upload." at bounding box center [806, 458] width 11 height 11
checkbox input "true"
click at [801, 471] on button "Next: Download your list" at bounding box center [870, 479] width 138 height 17
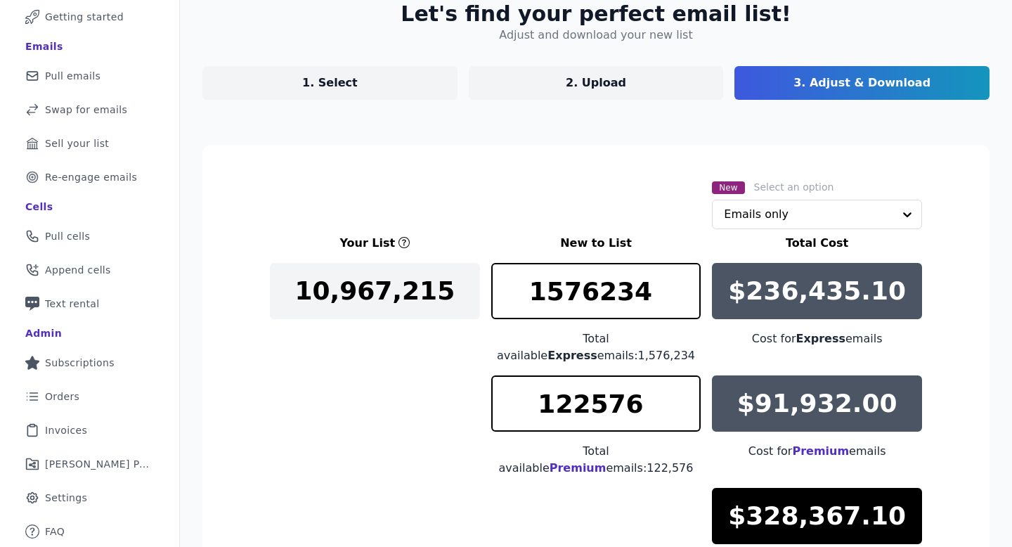
scroll to position [296, 0]
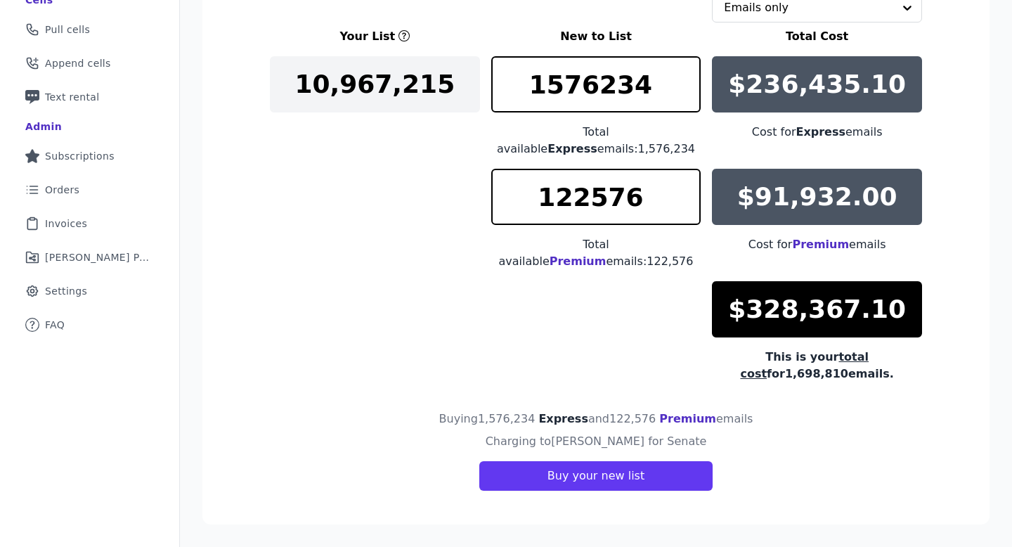
click at [394, 206] on div "Your List New to List Total Cost 10,967,215 1576234 Total available Express ema…" at bounding box center [596, 205] width 652 height 354
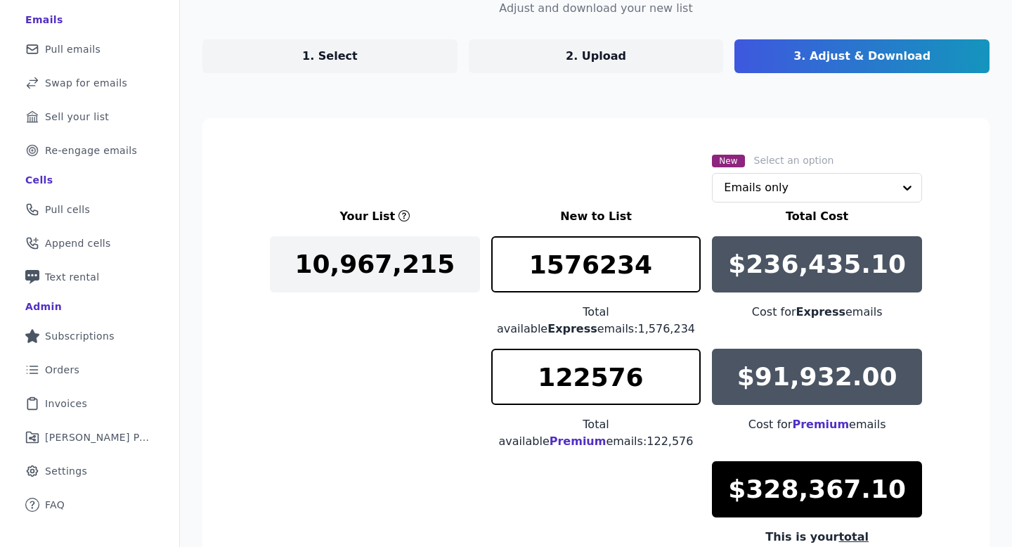
scroll to position [95, 0]
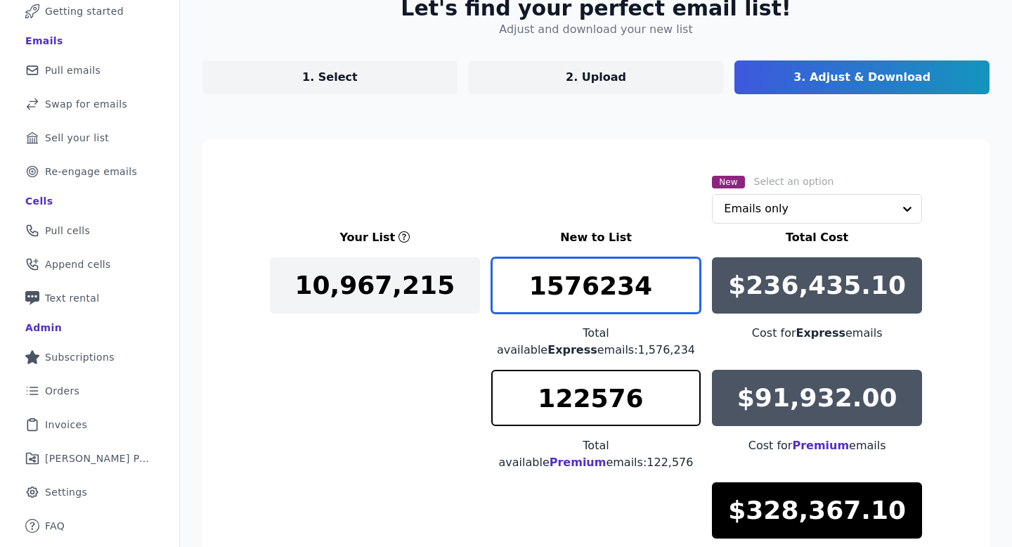
drag, startPoint x: 578, startPoint y: 285, endPoint x: 505, endPoint y: 281, distance: 73.2
click at [505, 281] on input "1576234" at bounding box center [596, 285] width 210 height 56
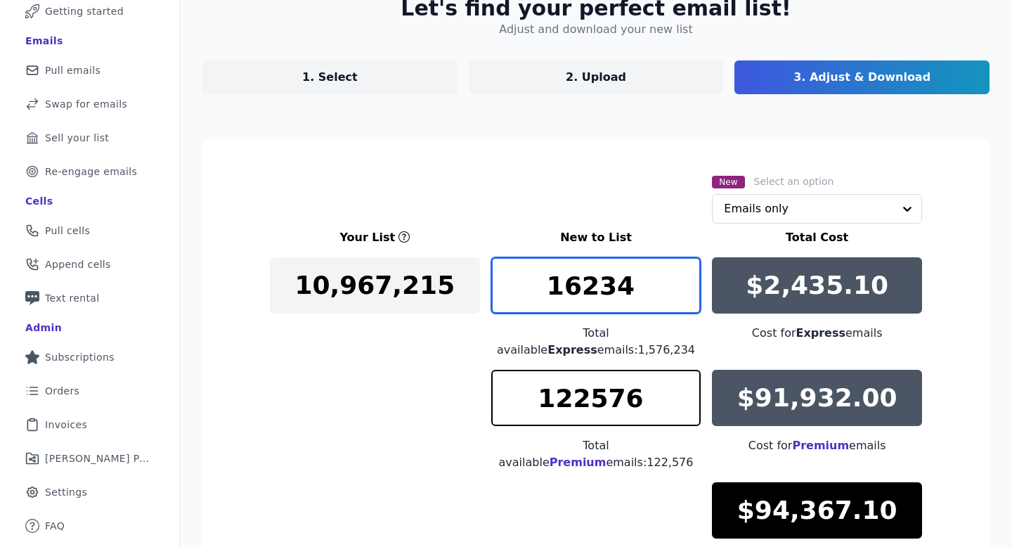
drag, startPoint x: 567, startPoint y: 286, endPoint x: 544, endPoint y: 286, distance: 22.5
click at [544, 286] on input "16234" at bounding box center [596, 285] width 210 height 56
drag, startPoint x: 565, startPoint y: 285, endPoint x: 547, endPoint y: 285, distance: 17.6
click at [547, 285] on input "56234" at bounding box center [596, 285] width 210 height 56
drag, startPoint x: 564, startPoint y: 286, endPoint x: 546, endPoint y: 286, distance: 17.6
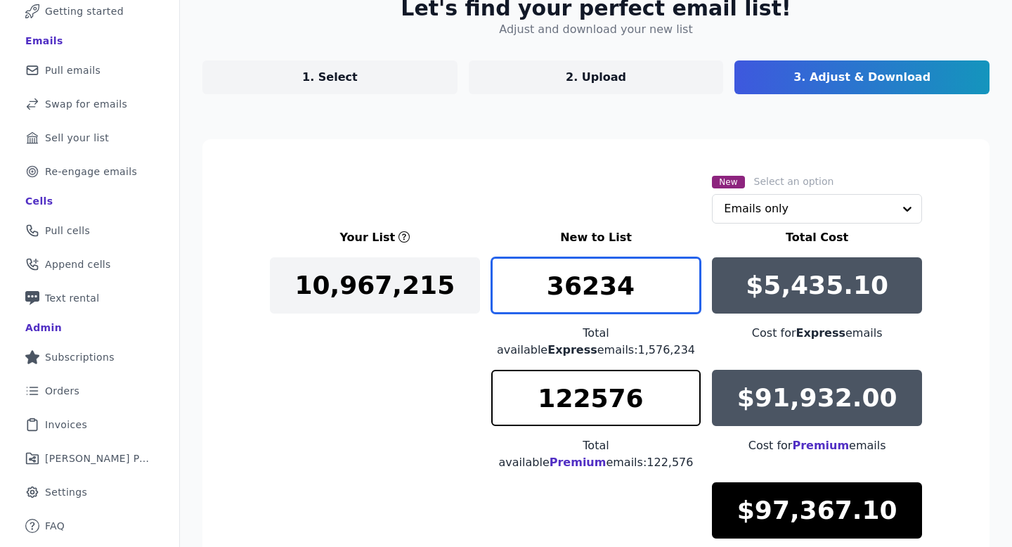
click at [546, 286] on input "36234" at bounding box center [596, 285] width 210 height 56
click at [573, 284] on input "46234" at bounding box center [596, 285] width 210 height 56
click at [575, 284] on input "46234" at bounding box center [596, 285] width 210 height 56
click at [685, 276] on input "42264" at bounding box center [596, 285] width 210 height 56
drag, startPoint x: 649, startPoint y: 279, endPoint x: 573, endPoint y: 278, distance: 75.9
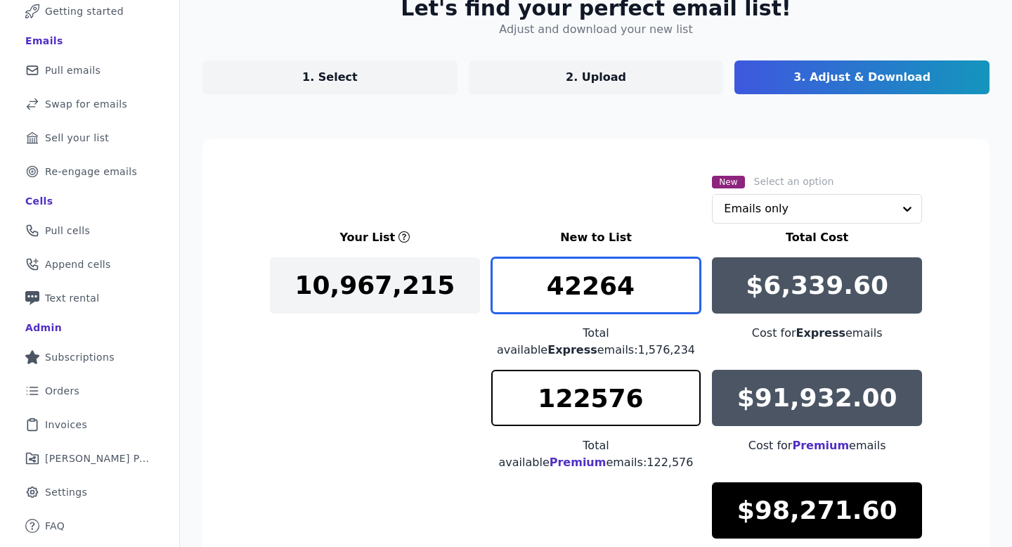
click at [572, 278] on input "42264" at bounding box center [596, 285] width 210 height 56
drag, startPoint x: 645, startPoint y: 285, endPoint x: 586, endPoint y: 285, distance: 58.4
click at [586, 285] on input "43000" at bounding box center [596, 285] width 210 height 56
click at [690, 278] on input "43166" at bounding box center [596, 285] width 210 height 56
click at [690, 278] on input "43167" at bounding box center [596, 285] width 210 height 56
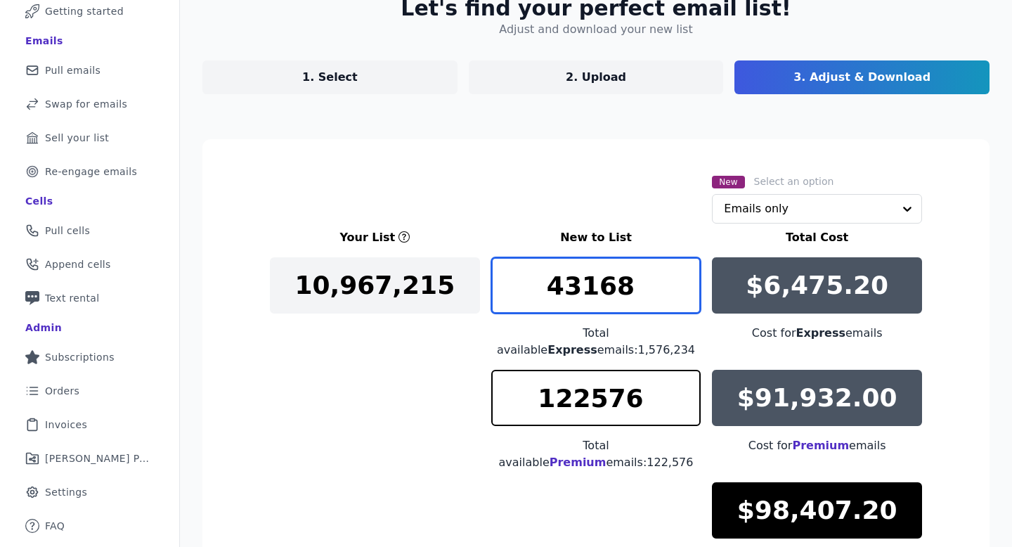
click at [690, 278] on input "43168" at bounding box center [596, 285] width 210 height 56
click at [690, 278] on input "43169" at bounding box center [596, 285] width 210 height 56
click at [690, 278] on input "43170" at bounding box center [596, 285] width 210 height 56
click at [690, 278] on input "43171" at bounding box center [596, 285] width 210 height 56
click at [690, 278] on input "43172" at bounding box center [596, 285] width 210 height 56
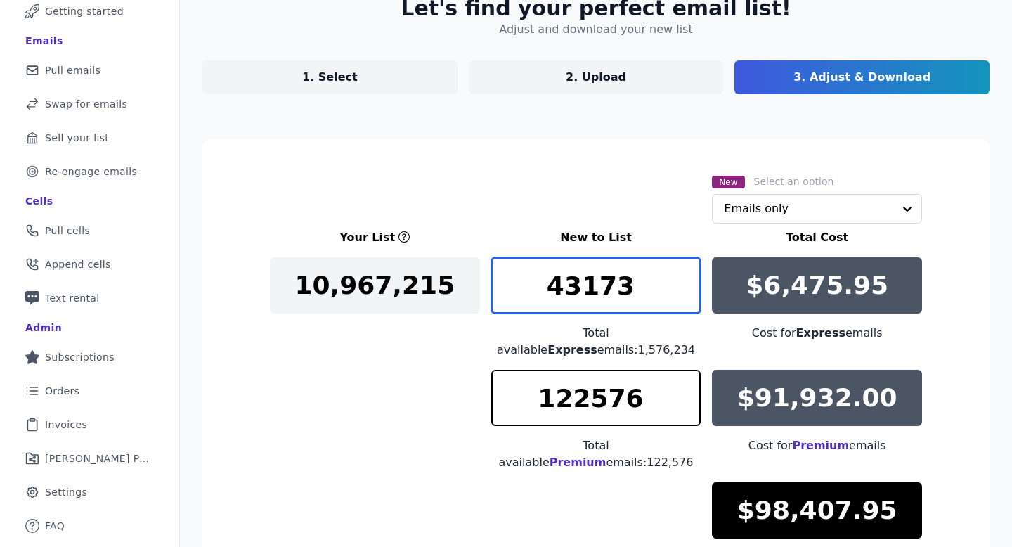
click at [690, 278] on input "43173" at bounding box center [596, 285] width 210 height 56
click at [690, 278] on input "43174" at bounding box center [596, 285] width 210 height 56
click at [690, 278] on input "43175" at bounding box center [596, 285] width 210 height 56
type input "43178"
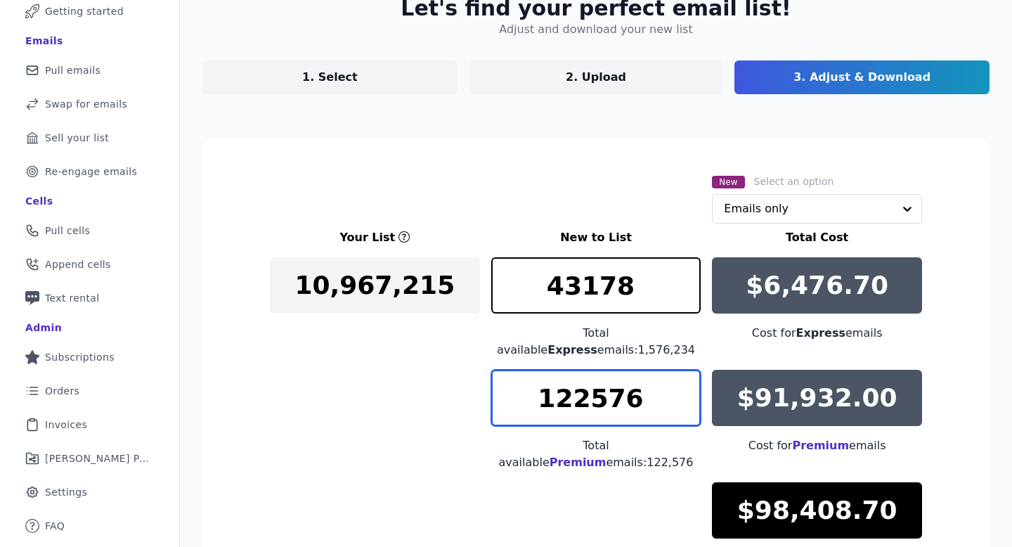
click at [582, 399] on input "122576" at bounding box center [596, 398] width 210 height 56
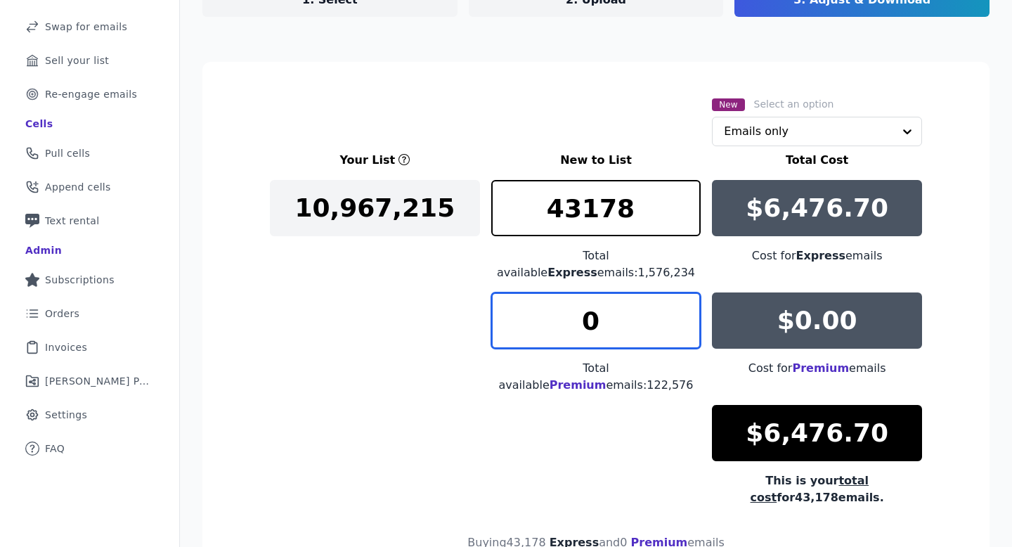
scroll to position [179, 0]
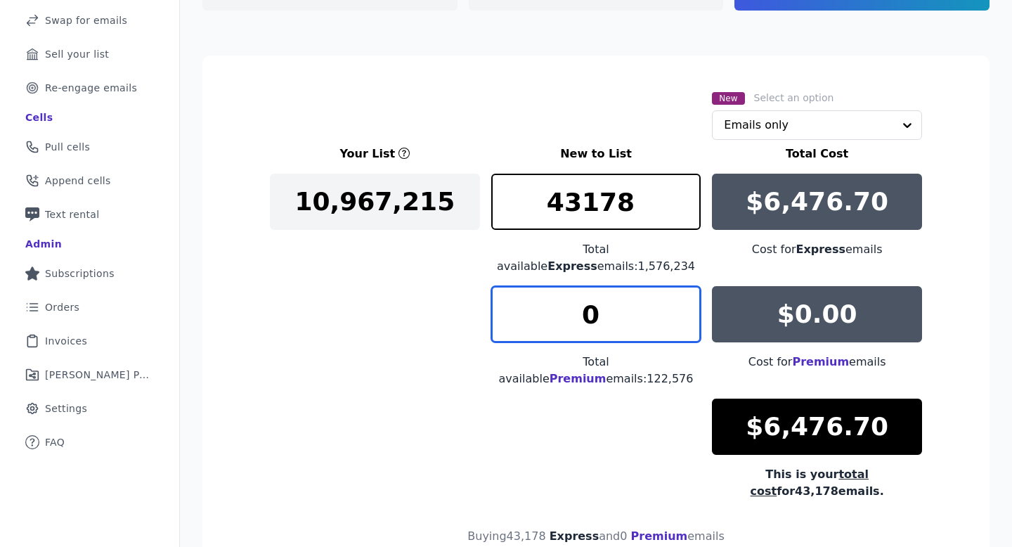
drag, startPoint x: 627, startPoint y: 309, endPoint x: 555, endPoint y: 309, distance: 71.7
click at [555, 310] on input "0" at bounding box center [596, 314] width 210 height 56
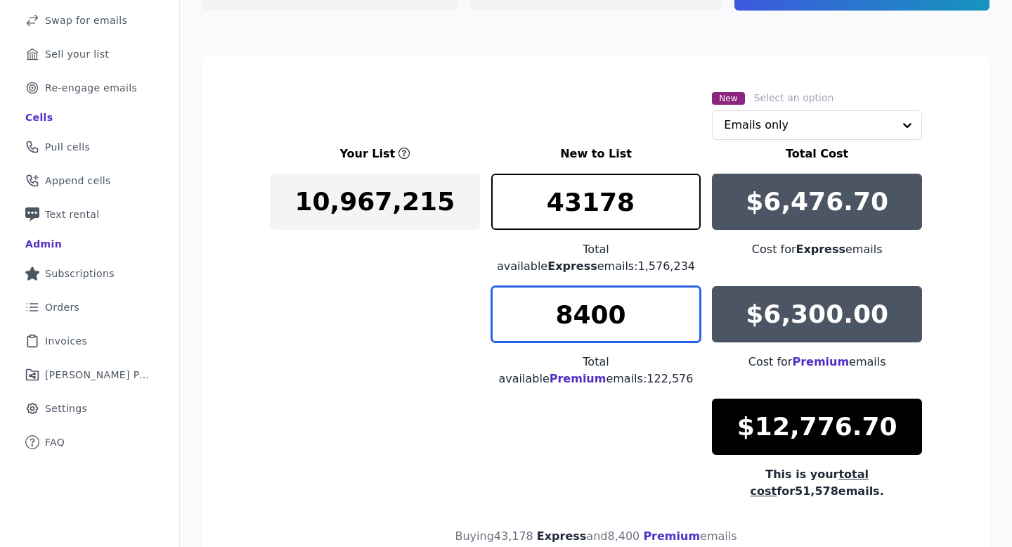
drag, startPoint x: 656, startPoint y: 314, endPoint x: 546, endPoint y: 311, distance: 110.4
click at [545, 312] on input "8400" at bounding box center [596, 314] width 210 height 56
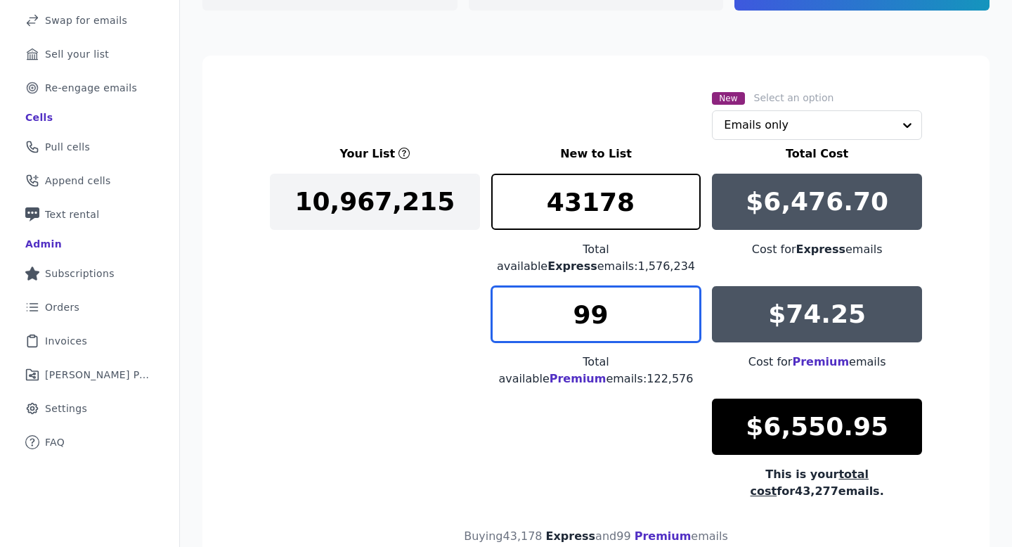
type input "9"
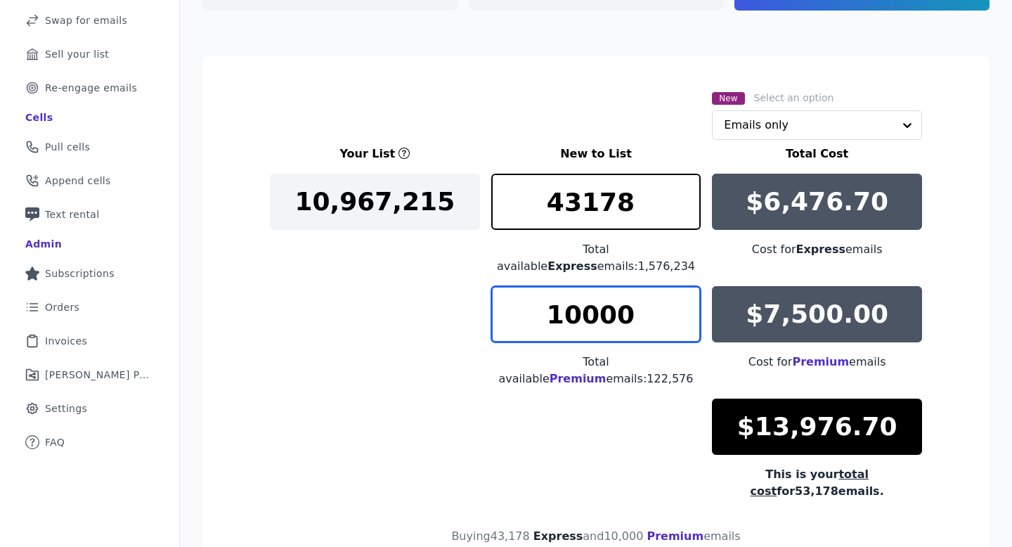
drag, startPoint x: 655, startPoint y: 311, endPoint x: 569, endPoint y: 314, distance: 86.5
click at [569, 314] on input "10000" at bounding box center [596, 314] width 210 height 56
drag, startPoint x: 636, startPoint y: 303, endPoint x: 546, endPoint y: 306, distance: 90.7
click at [546, 306] on input "11000" at bounding box center [596, 314] width 210 height 56
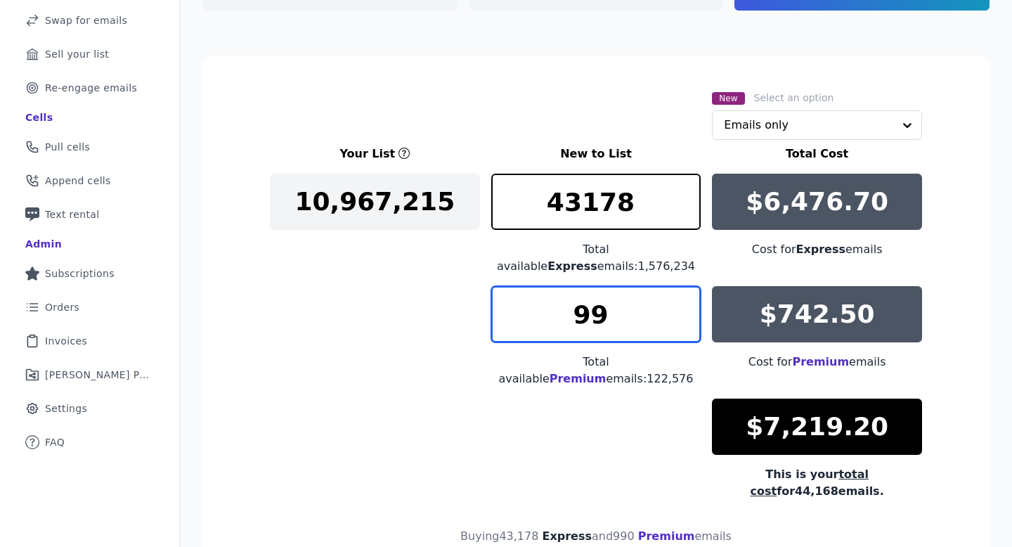
type input "9"
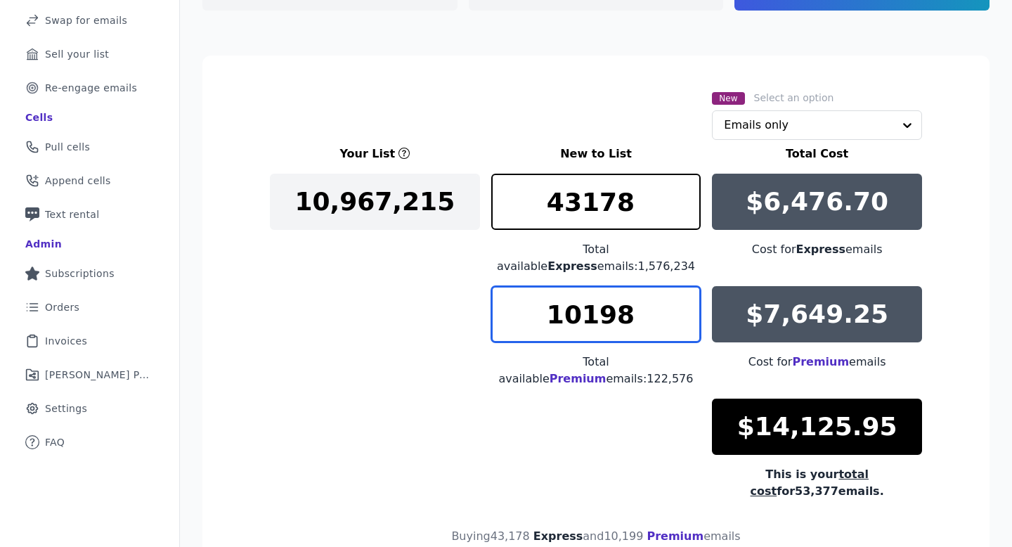
click at [690, 323] on input "10198" at bounding box center [596, 314] width 210 height 56
click at [690, 323] on input "10197" at bounding box center [596, 314] width 210 height 56
click at [690, 323] on input "10196" at bounding box center [596, 314] width 210 height 56
click at [690, 323] on input "10195" at bounding box center [596, 314] width 210 height 56
click at [690, 323] on input "10194" at bounding box center [596, 314] width 210 height 56
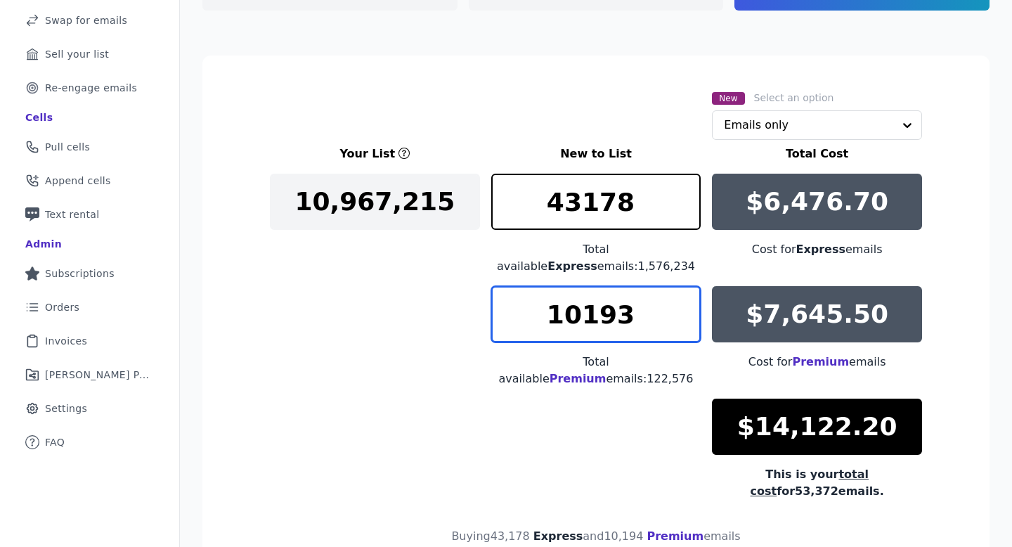
click at [690, 323] on input "10193" at bounding box center [596, 314] width 210 height 56
click at [690, 323] on input "10192" at bounding box center [596, 314] width 210 height 56
click at [690, 323] on input "10191" at bounding box center [596, 314] width 210 height 56
click at [690, 323] on input "10190" at bounding box center [596, 314] width 210 height 56
click at [690, 323] on input "10189" at bounding box center [596, 314] width 210 height 56
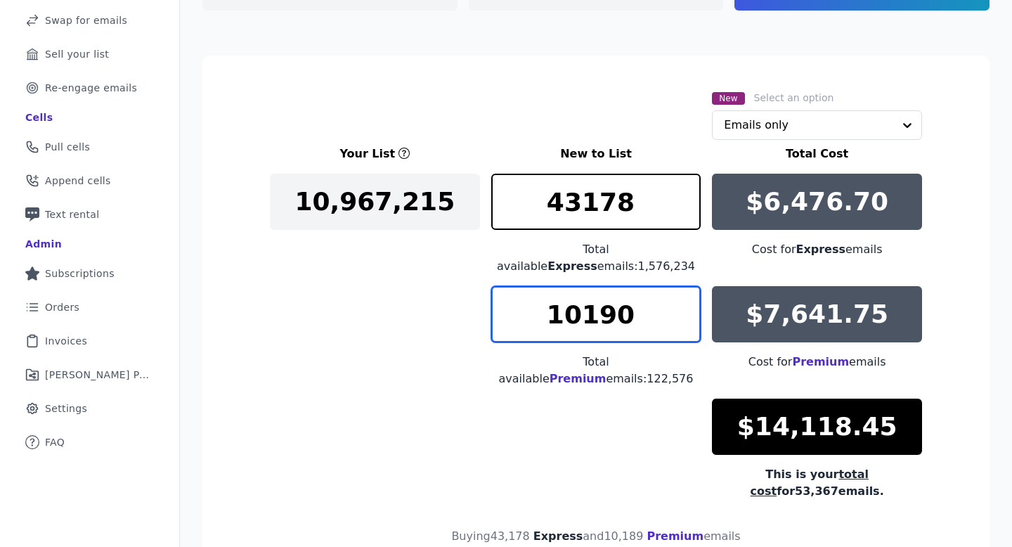
click at [692, 307] on input "10190" at bounding box center [596, 314] width 210 height 56
type input "10189"
click at [690, 321] on input "10189" at bounding box center [596, 314] width 210 height 56
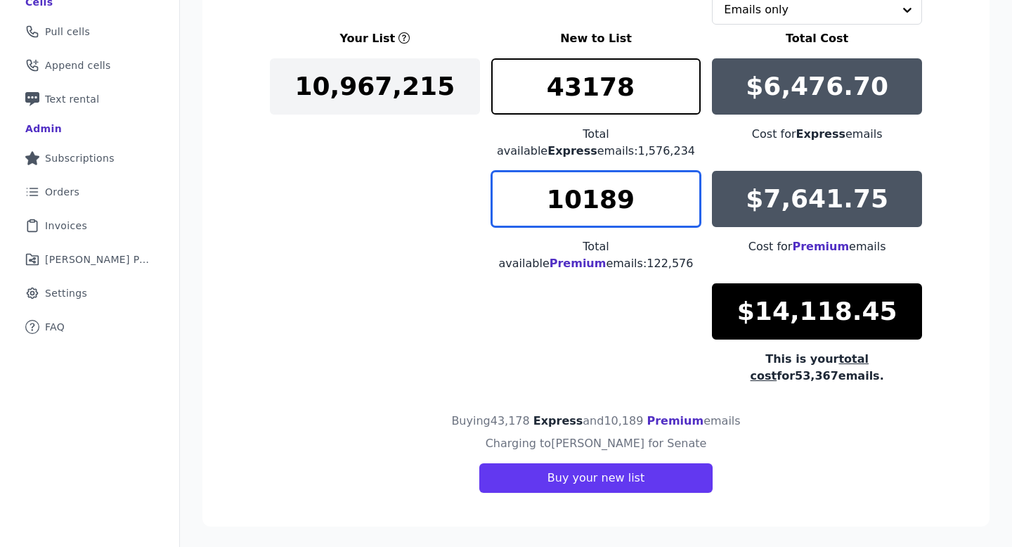
scroll to position [296, 0]
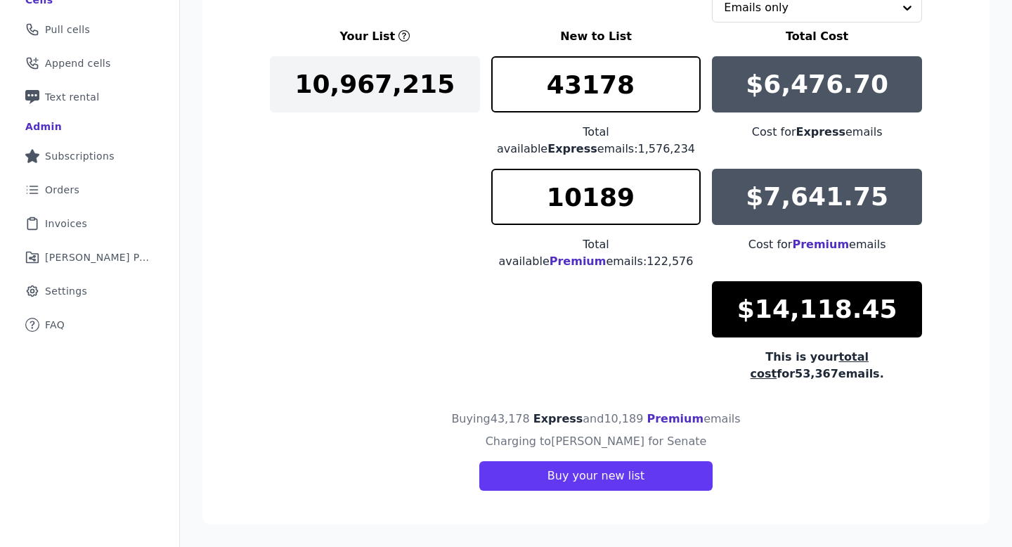
click at [610, 366] on div "Your List New to List Total Cost 10,967,215 43178 Total available Express email…" at bounding box center [596, 205] width 652 height 354
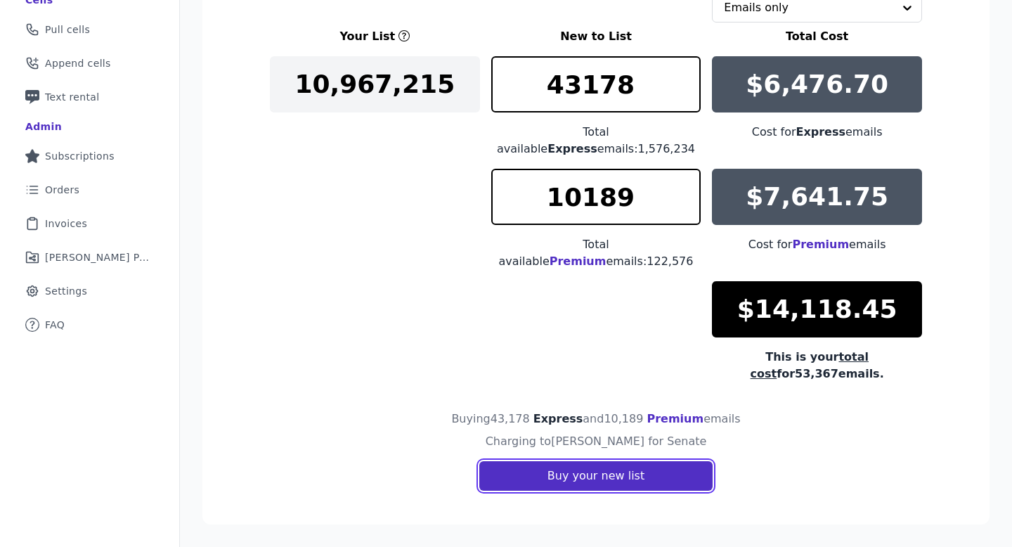
click at [566, 480] on button "Buy your new list" at bounding box center [595, 476] width 233 height 30
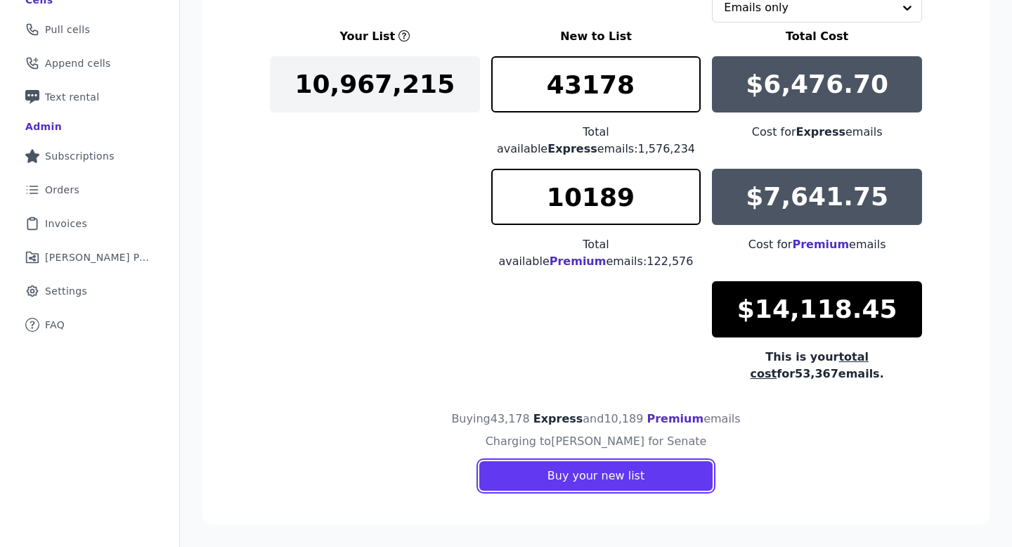
scroll to position [227, 0]
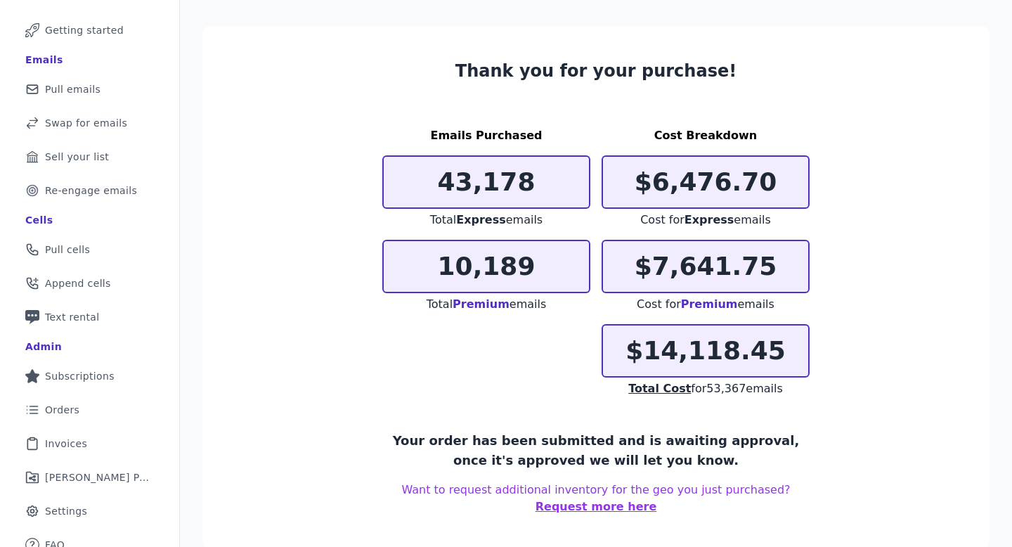
scroll to position [79, 0]
